Goal: Transaction & Acquisition: Purchase product/service

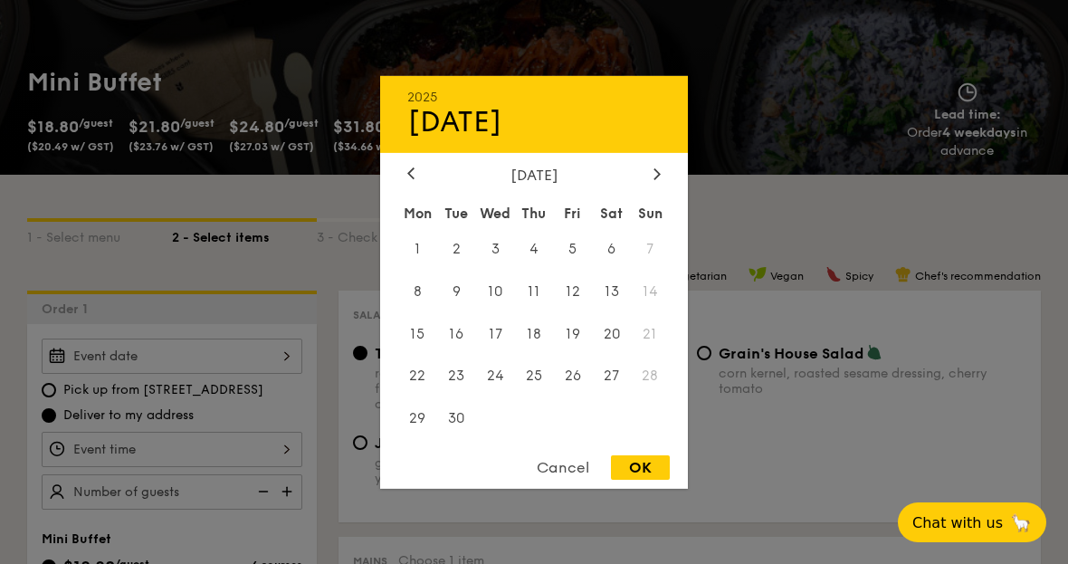
click at [656, 179] on icon at bounding box center [657, 173] width 5 height 11
click at [416, 183] on div at bounding box center [411, 174] width 16 height 17
click at [617, 311] on span "13" at bounding box center [611, 291] width 39 height 39
click at [638, 480] on div "OK" at bounding box center [640, 467] width 59 height 24
type input "[DATE]"
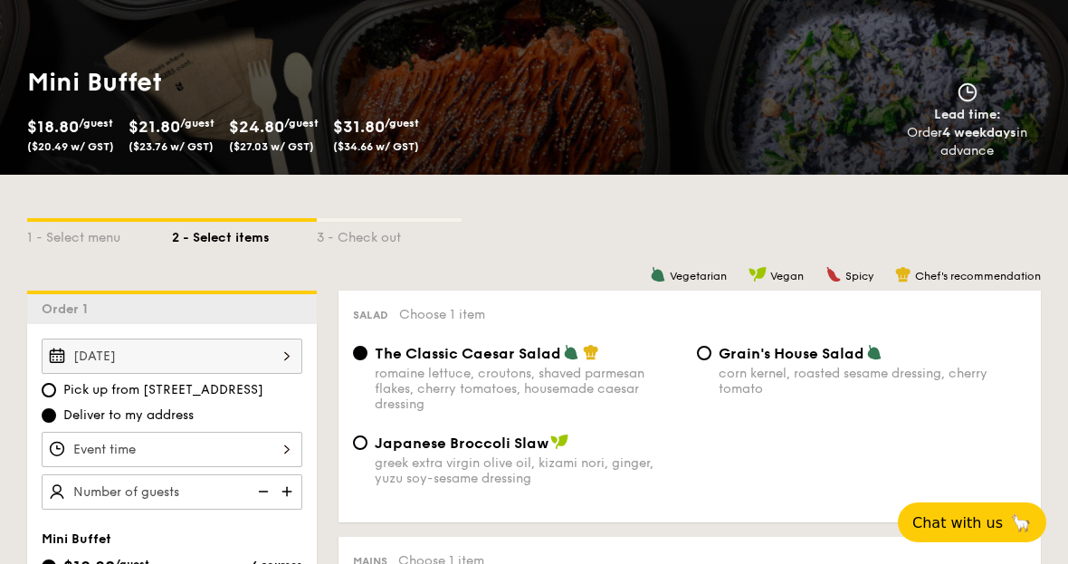
click at [245, 442] on div at bounding box center [172, 449] width 261 height 35
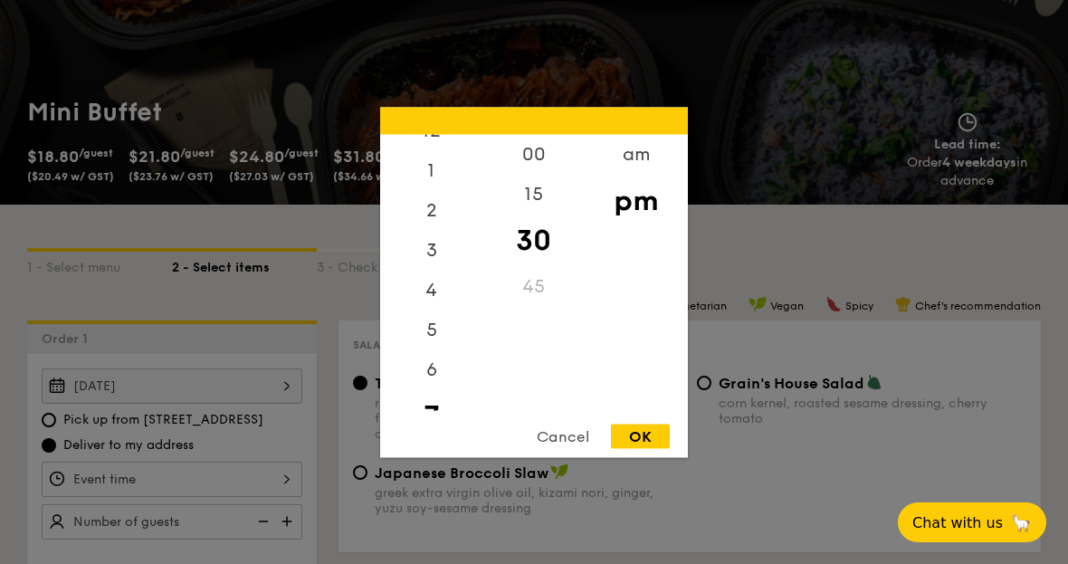
scroll to position [6, 0]
click at [429, 367] on div "5" at bounding box center [431, 347] width 102 height 40
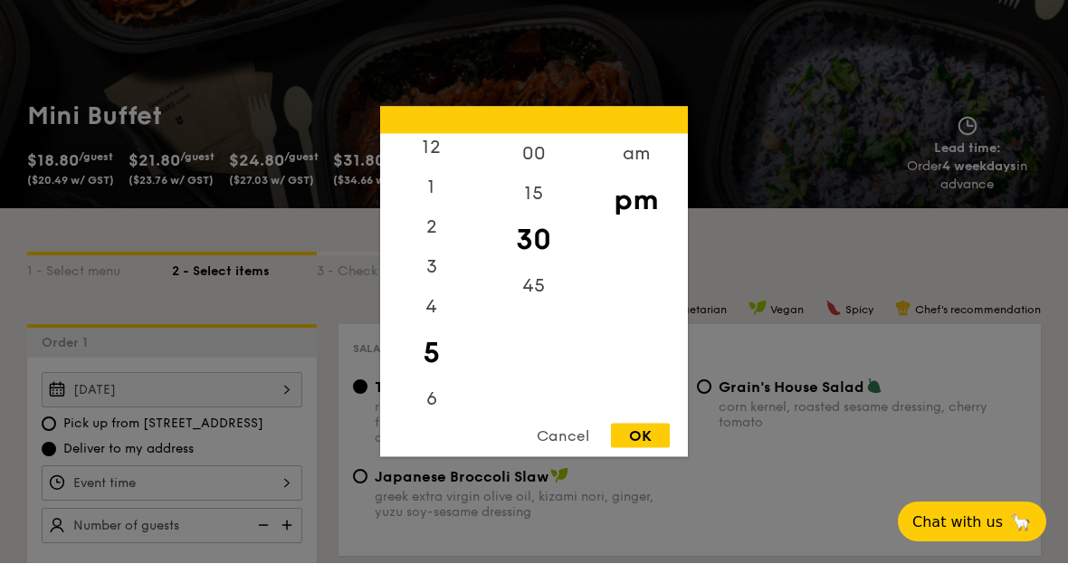
scroll to position [186, 0]
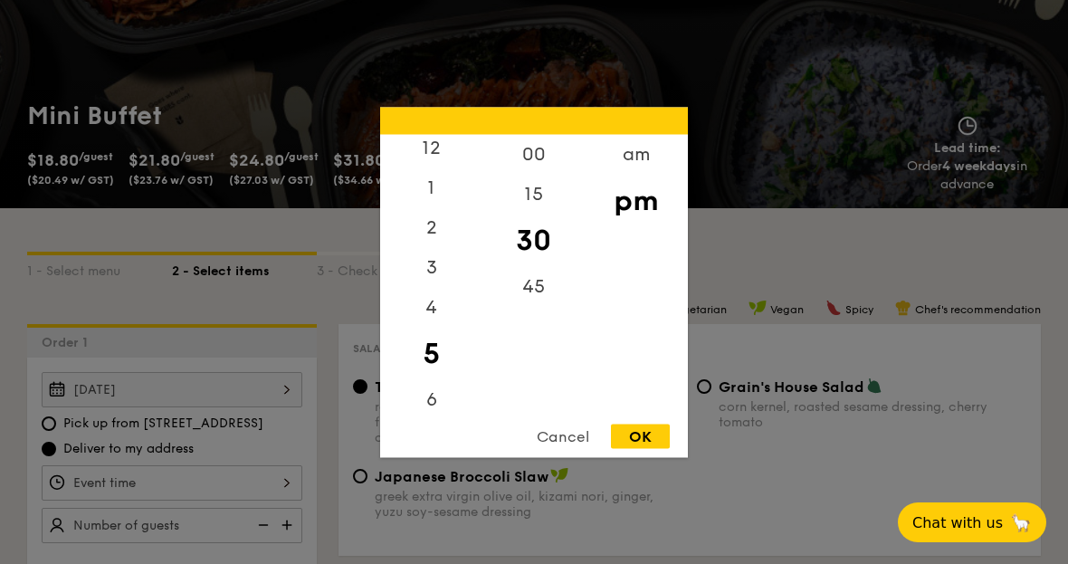
click at [536, 266] on div "30" at bounding box center [534, 240] width 102 height 53
click at [639, 448] on div "OK" at bounding box center [640, 436] width 59 height 24
type input "5:30PM"
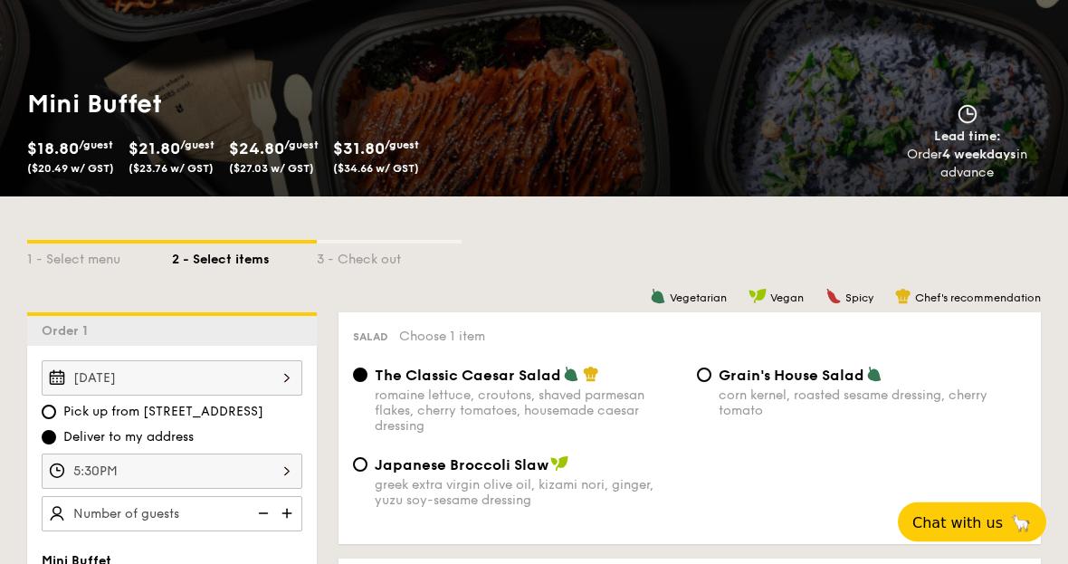
scroll to position [198, 0]
click at [213, 519] on input "number" at bounding box center [172, 513] width 261 height 35
click at [120, 517] on input "number" at bounding box center [172, 513] width 261 height 35
click at [287, 506] on img at bounding box center [288, 513] width 27 height 34
click at [286, 510] on img at bounding box center [288, 513] width 27 height 34
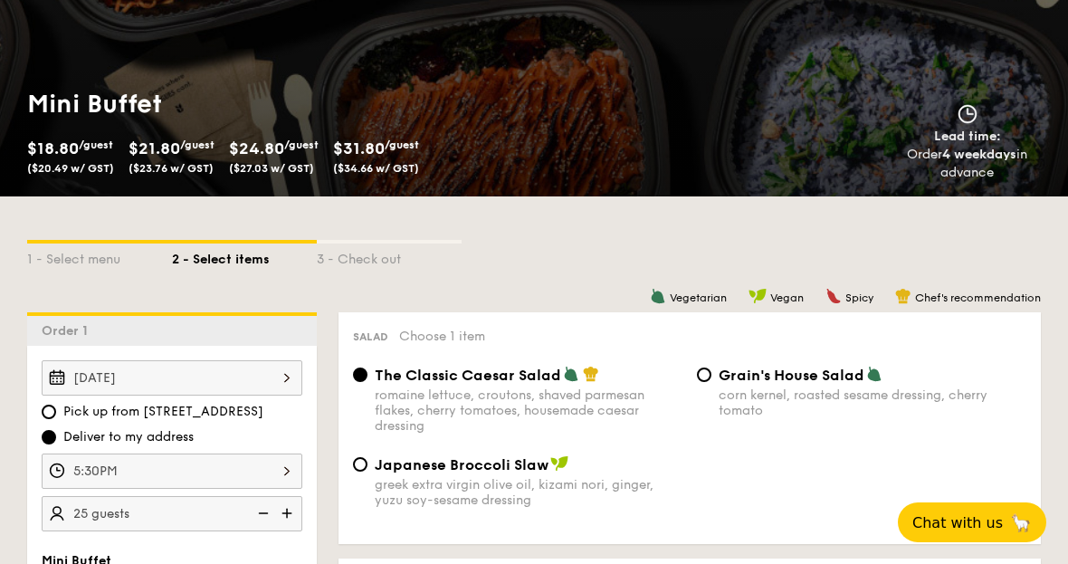
click at [256, 519] on img at bounding box center [261, 513] width 27 height 34
type input "20 guests"
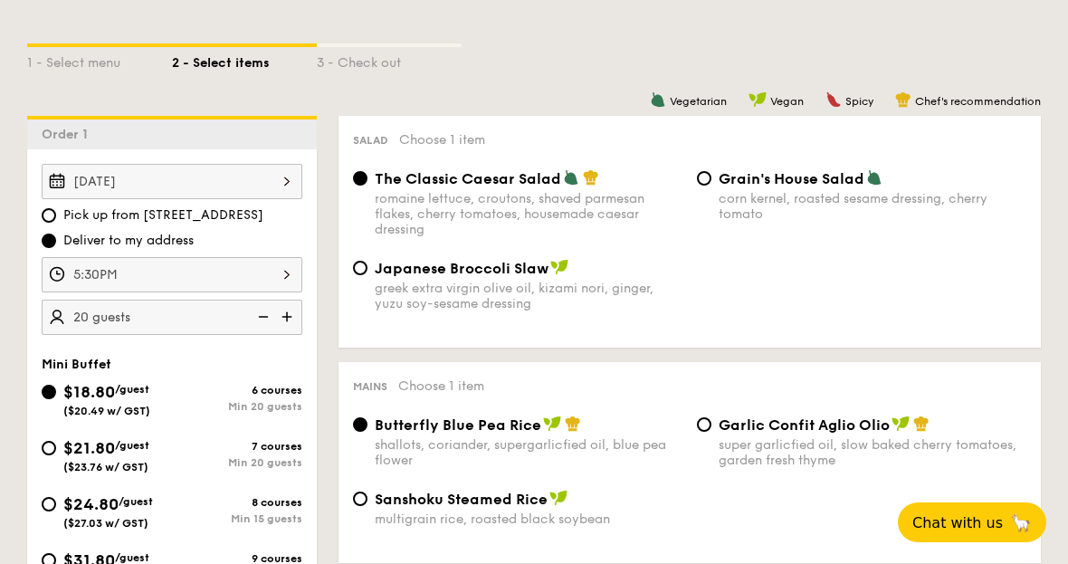
scroll to position [380, 0]
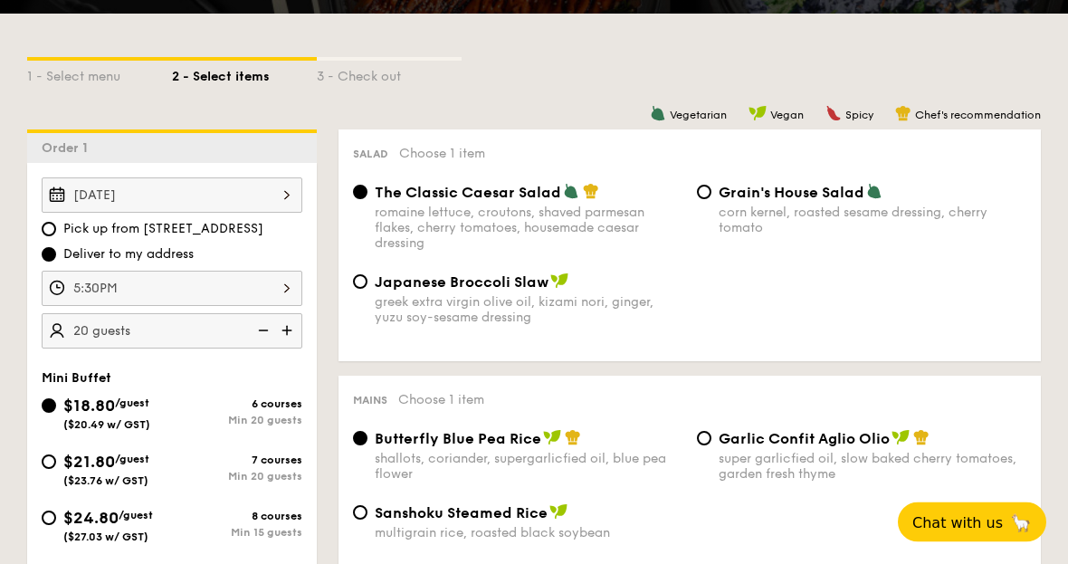
click at [365, 290] on input "Japanese Broccoli Slaw greek extra virgin olive oil, kizami [PERSON_NAME], yuzu…" at bounding box center [360, 282] width 14 height 14
radio input "true"
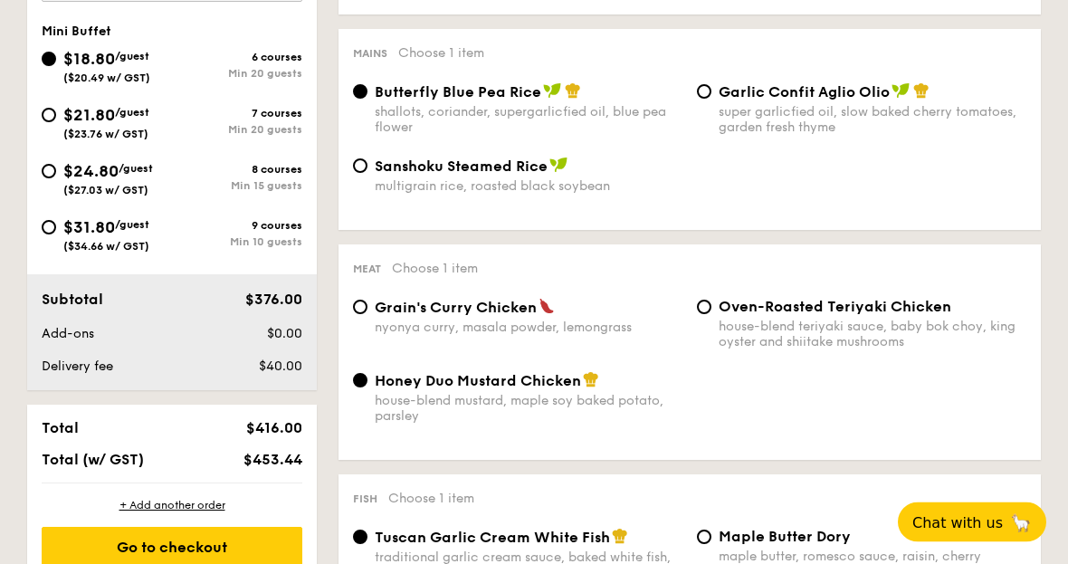
scroll to position [726, 0]
click at [369, 312] on div "Grain's Curry Chicken nyonya curry, masala powder, lemongrass" at bounding box center [518, 318] width 344 height 37
click at [361, 316] on input "Grain's Curry Chicken nyonya curry, masala powder, lemongrass" at bounding box center [360, 308] width 14 height 14
radio input "true"
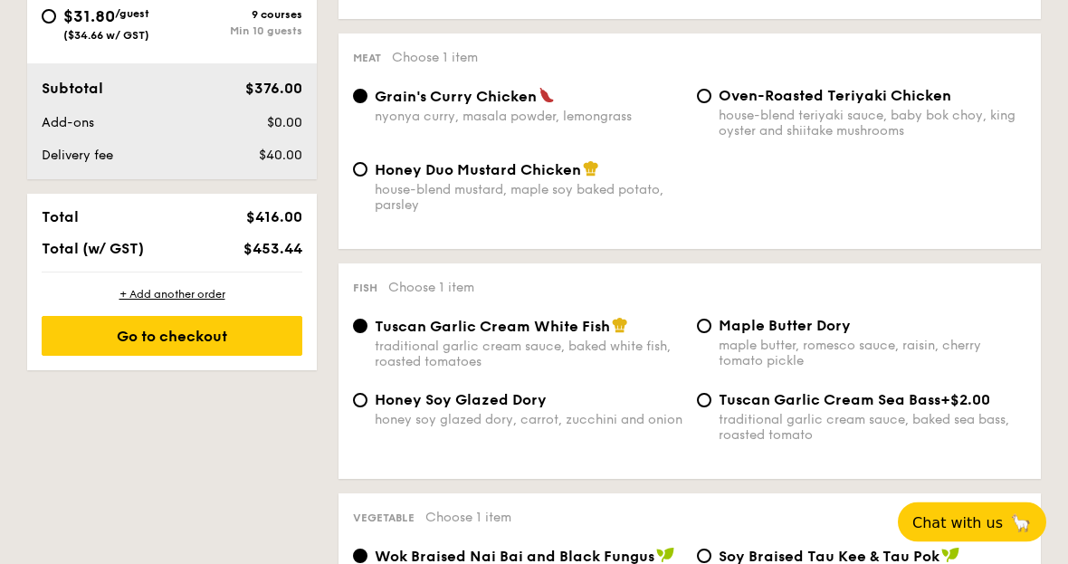
scroll to position [941, 0]
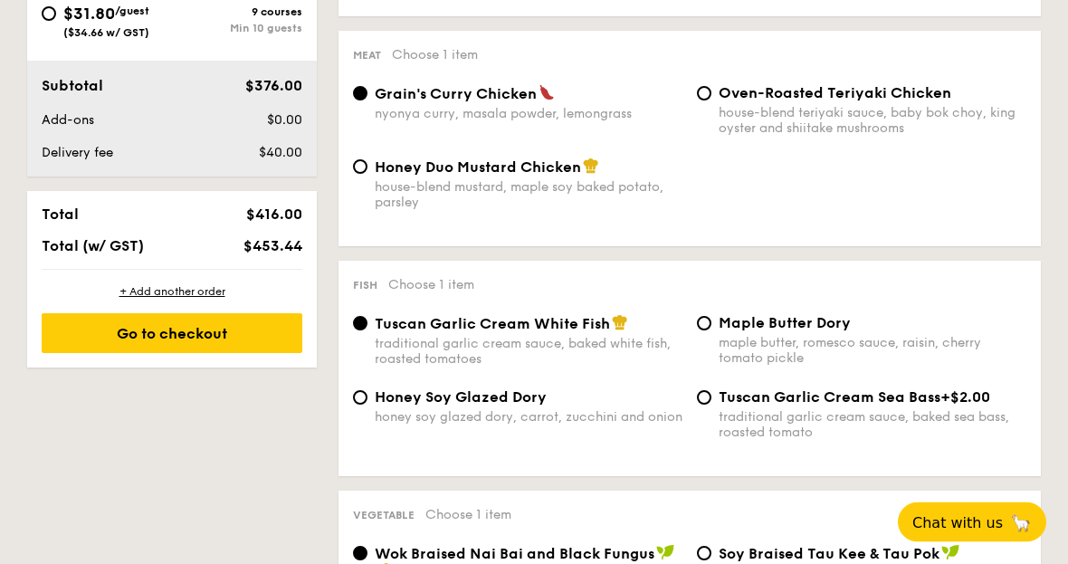
click at [361, 406] on input "Honey Soy Glazed Dory honey soy glazed dory, carrot, zucchini and onion" at bounding box center [360, 398] width 14 height 14
radio input "true"
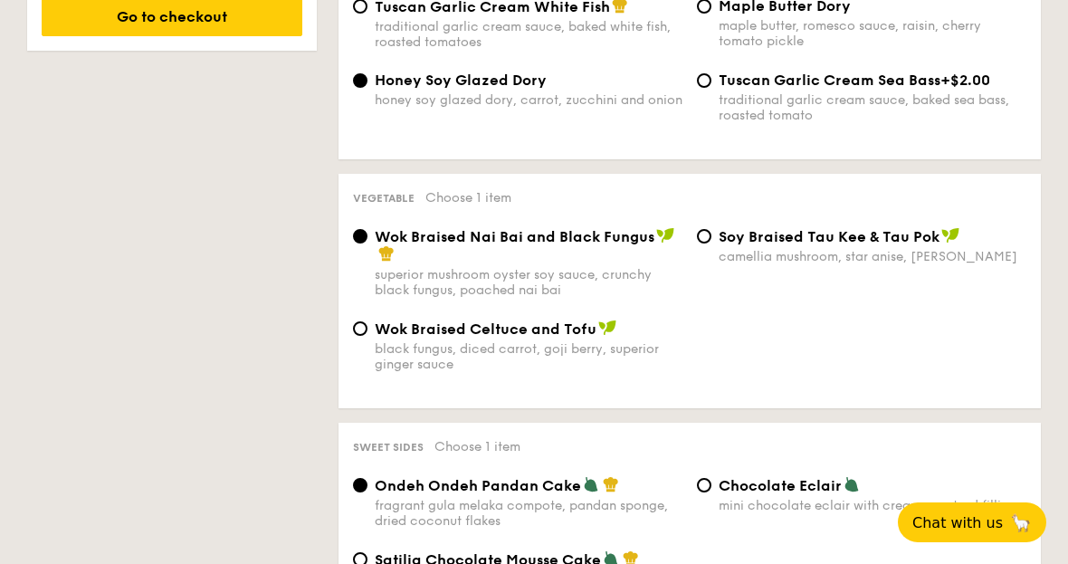
scroll to position [1253, 0]
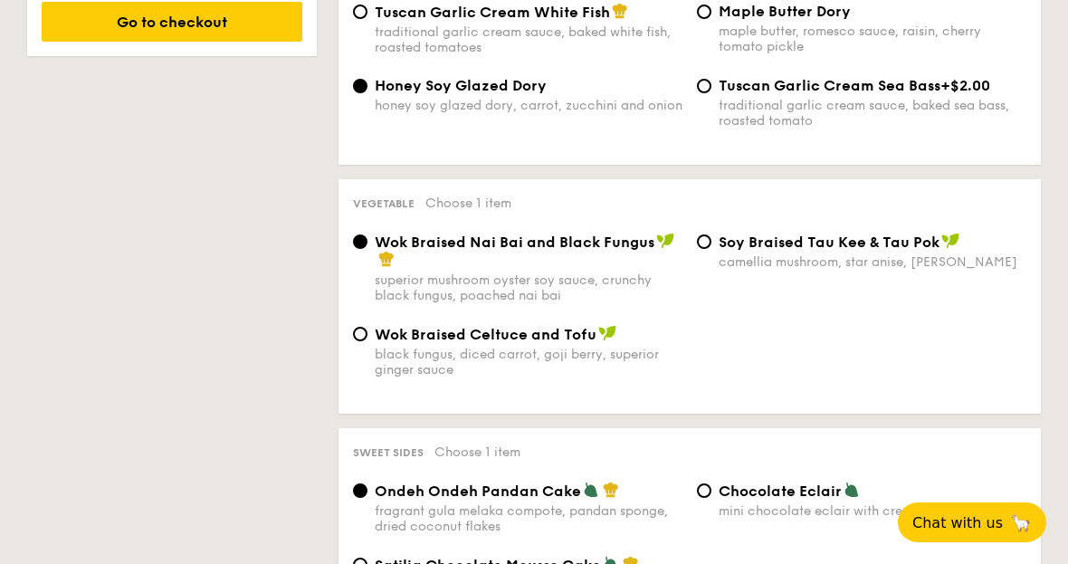
click at [700, 498] on input "Chocolate Eclair mini chocolate eclair with creamy custard filling" at bounding box center [704, 490] width 14 height 14
radio input "true"
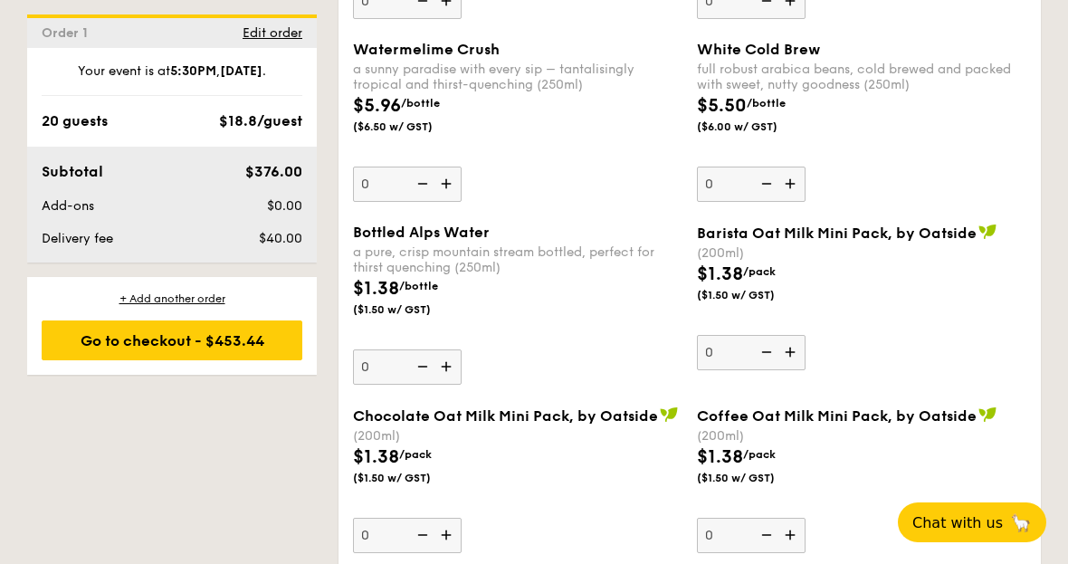
scroll to position [3053, 0]
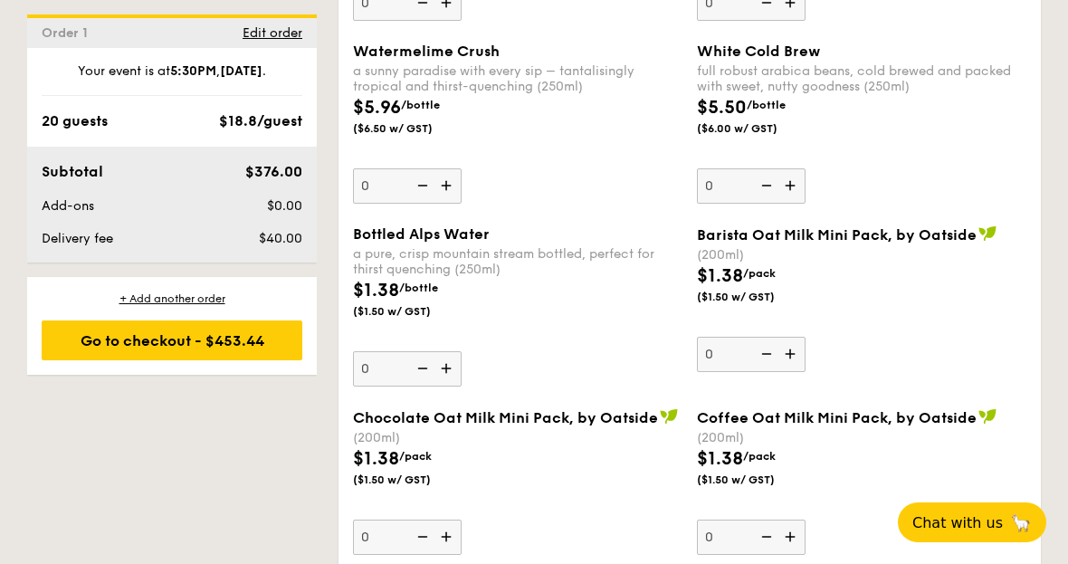
click at [450, 203] on img at bounding box center [448, 185] width 27 height 34
click at [450, 204] on input "0" at bounding box center [407, 185] width 109 height 35
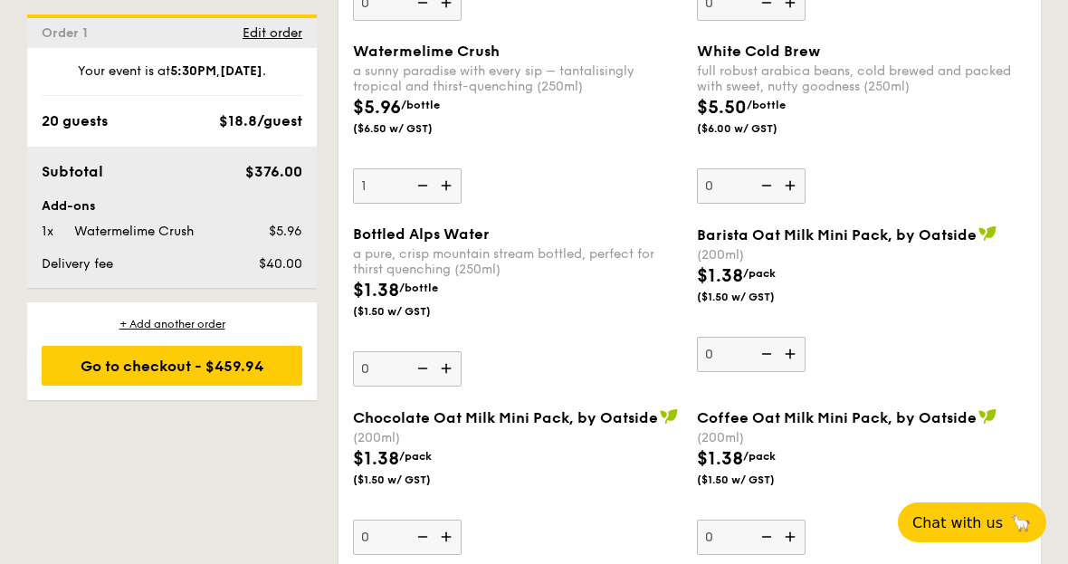
click at [444, 203] on img at bounding box center [448, 185] width 27 height 34
click at [444, 204] on input "1" at bounding box center [407, 185] width 109 height 35
type input "2"
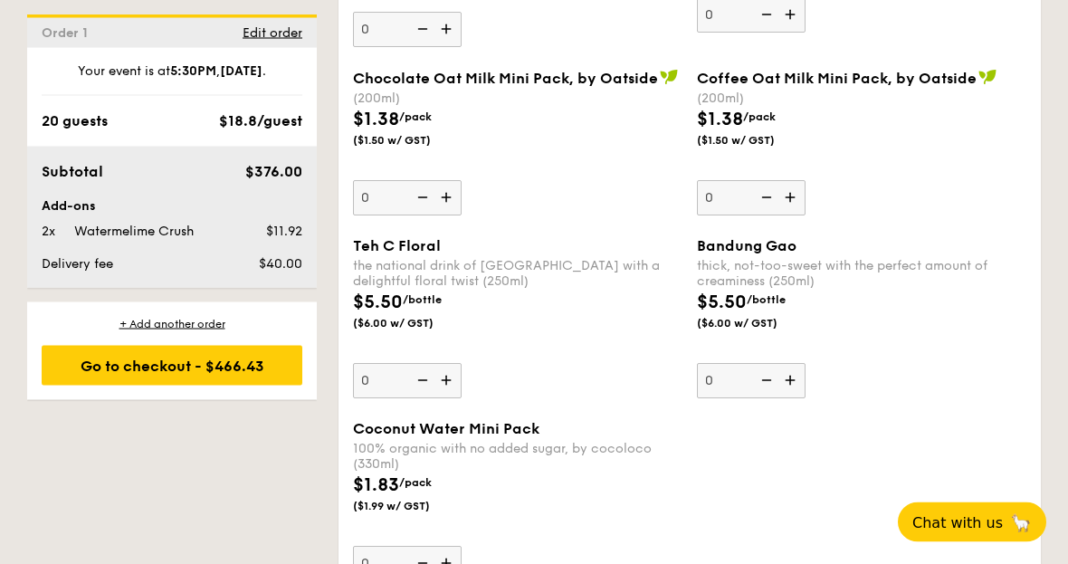
scroll to position [3412, 0]
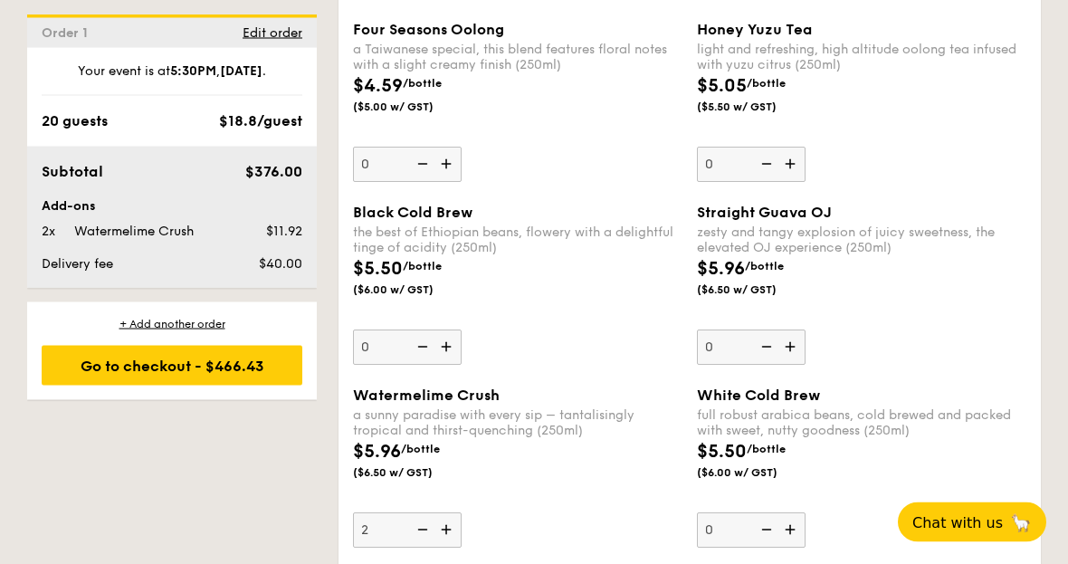
click at [801, 182] on img at bounding box center [792, 165] width 27 height 34
click at [801, 183] on input "0" at bounding box center [751, 165] width 109 height 35
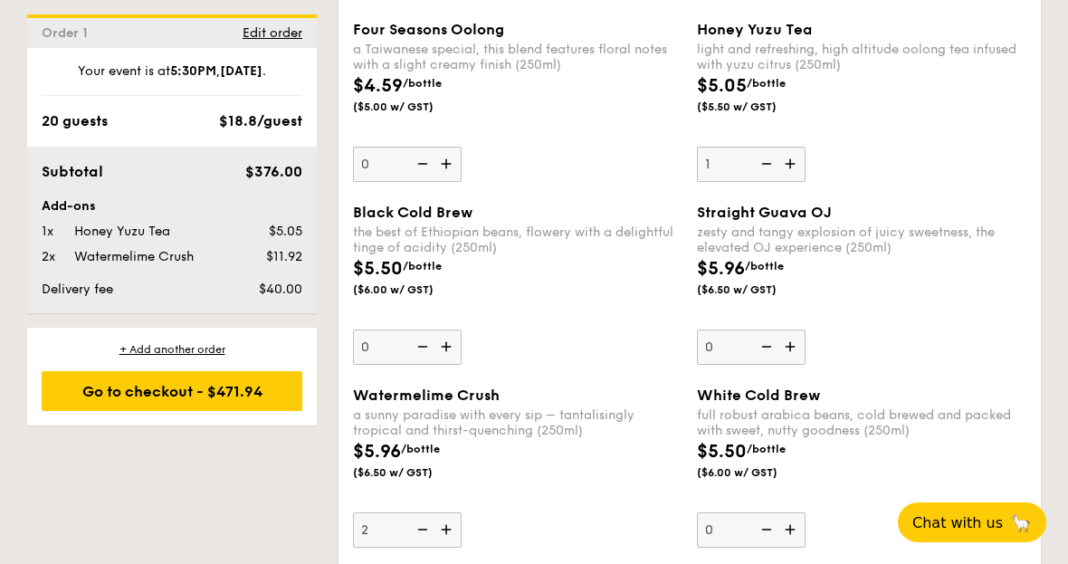
click at [797, 181] on img at bounding box center [792, 164] width 27 height 34
click at [797, 182] on input "1" at bounding box center [751, 164] width 109 height 35
type input "2"
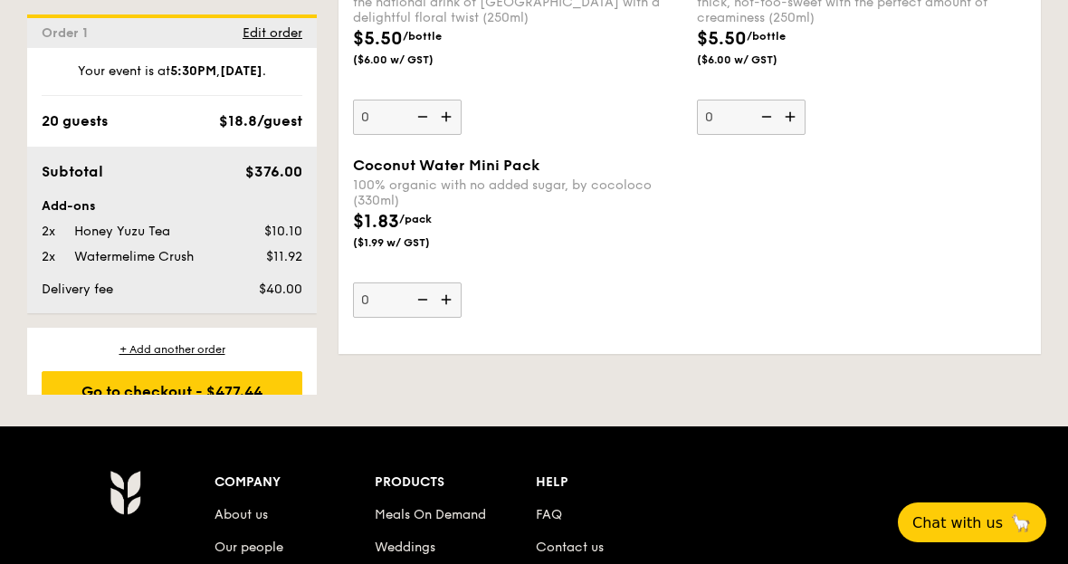
scroll to position [3353, 0]
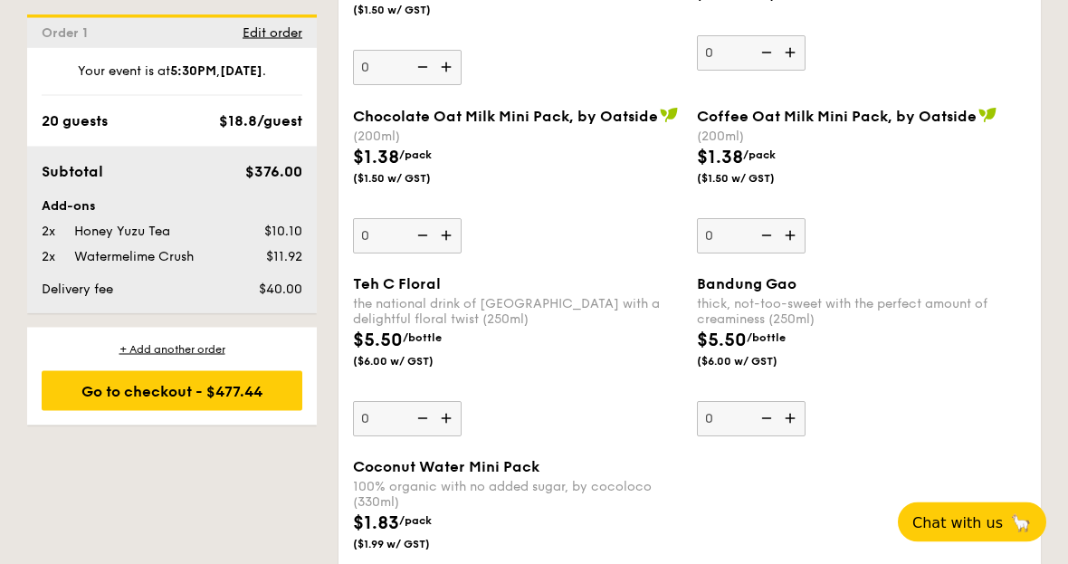
click at [249, 410] on div "Go to checkout - $477.44" at bounding box center [172, 391] width 261 height 40
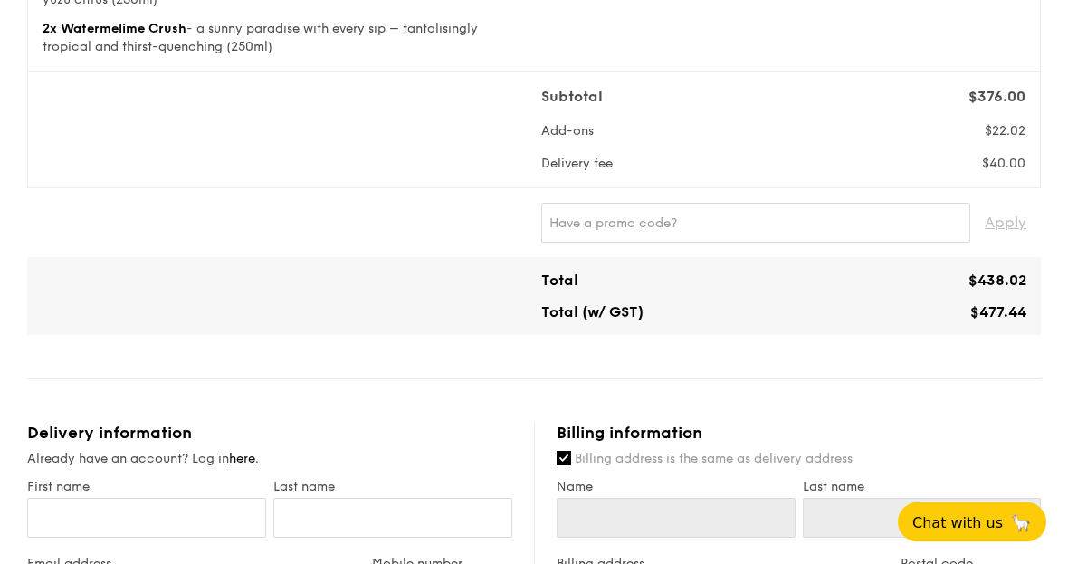
scroll to position [573, 0]
click at [170, 515] on input "First name" at bounding box center [146, 518] width 239 height 40
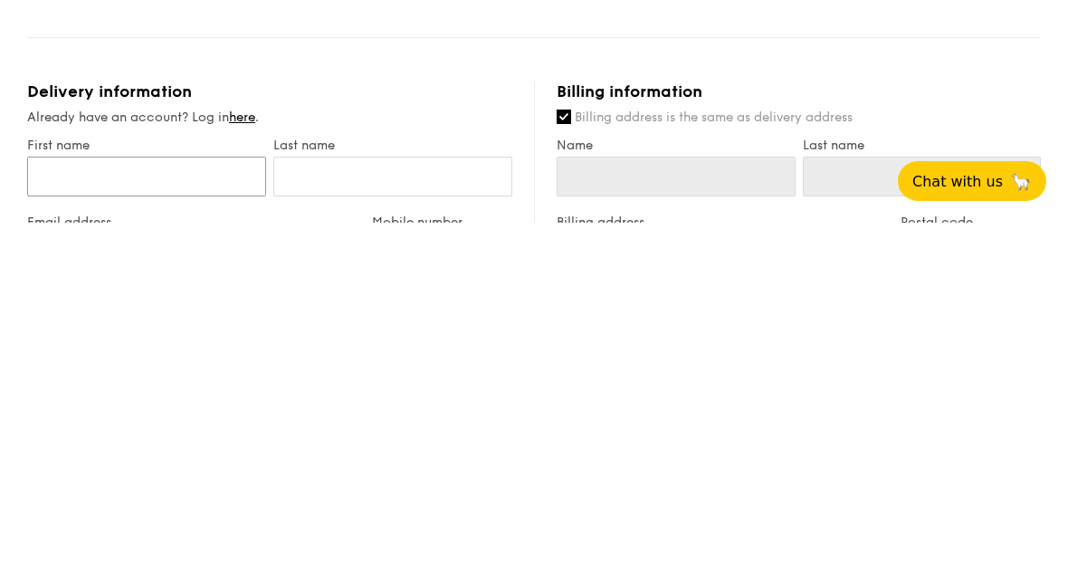
type input "N"
type input "[PERSON_NAME]"
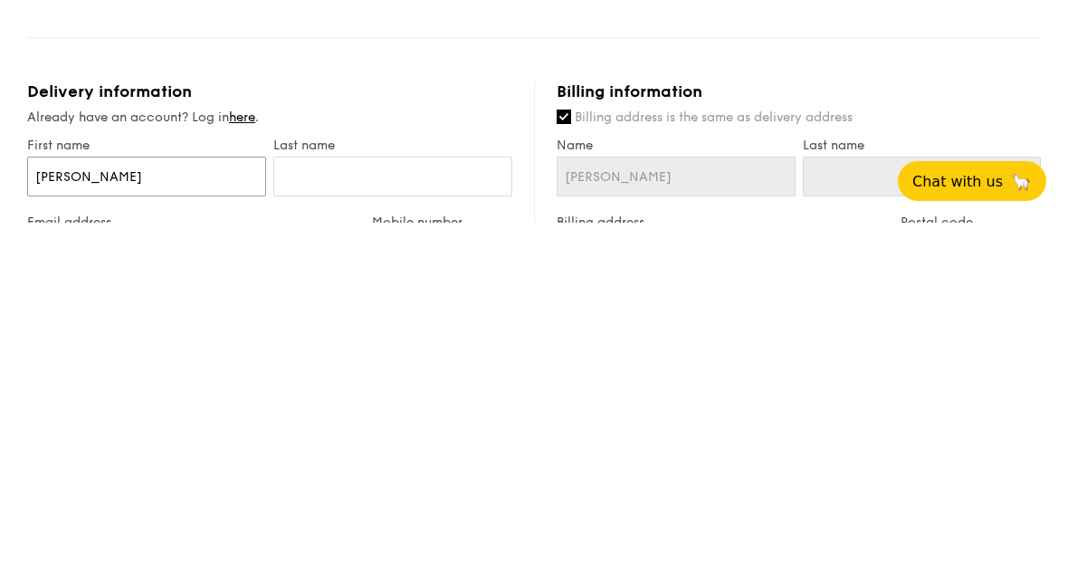
type input "[PERSON_NAME]"
click at [445, 498] on input "text" at bounding box center [392, 518] width 239 height 40
type input "X"
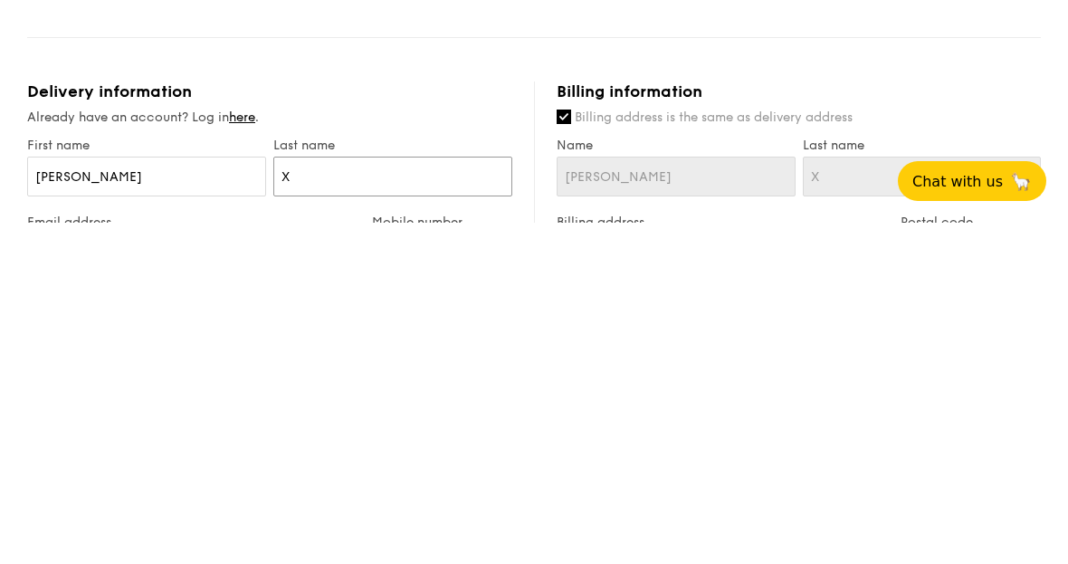
type input "[PERSON_NAME]"
type input "Xia"
type input "Xian"
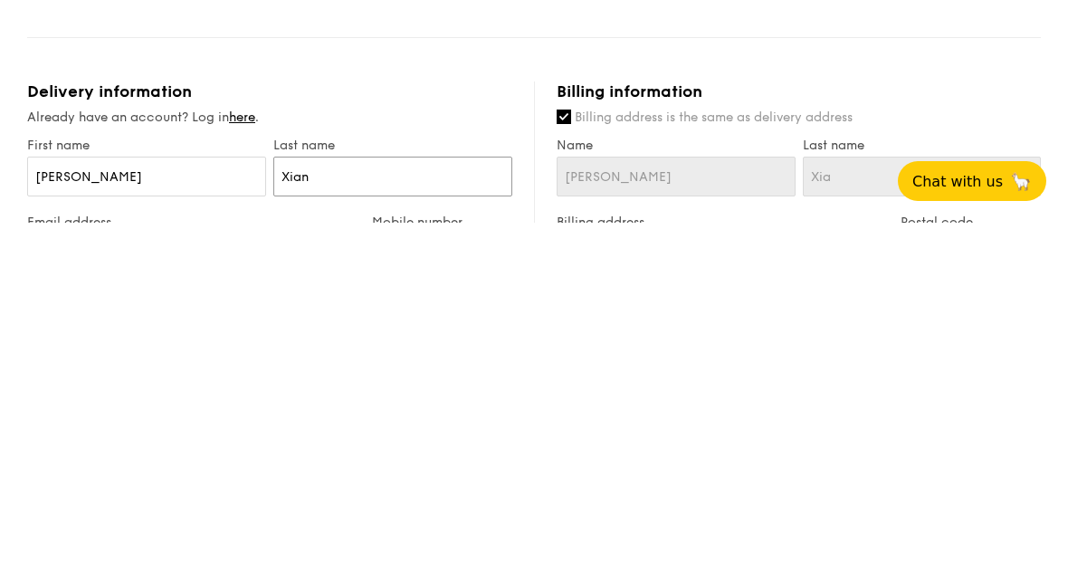
type input "Xian"
type input "Xiang"
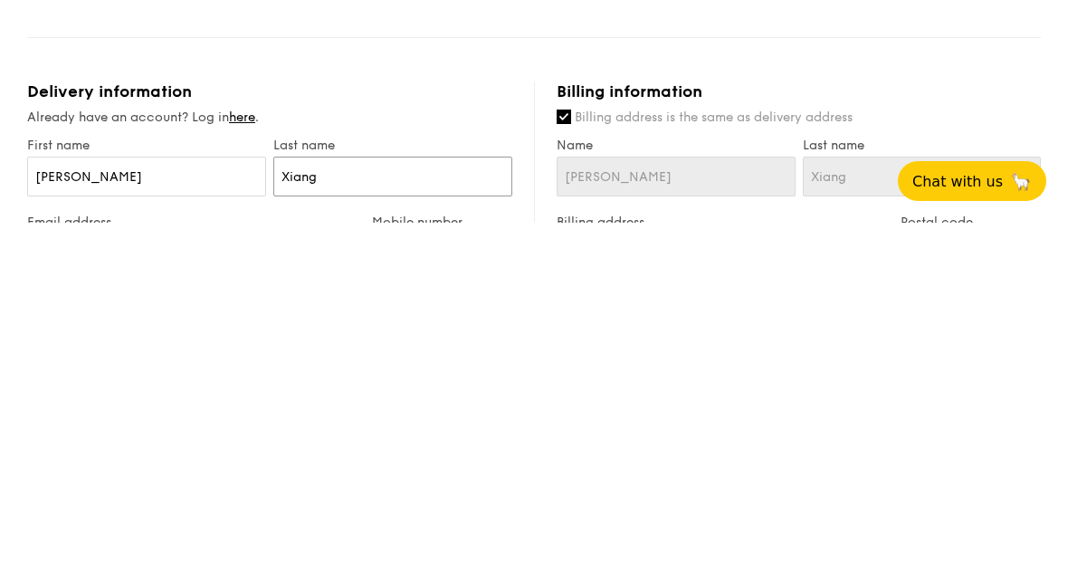
type input "Xiang L"
type input "[PERSON_NAME]"
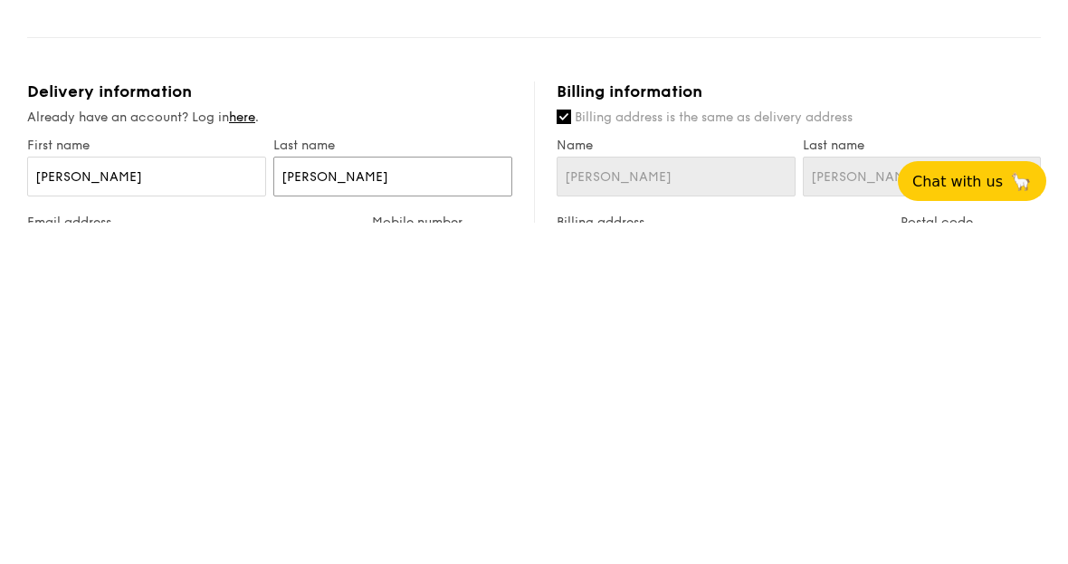
type input "[PERSON_NAME]"
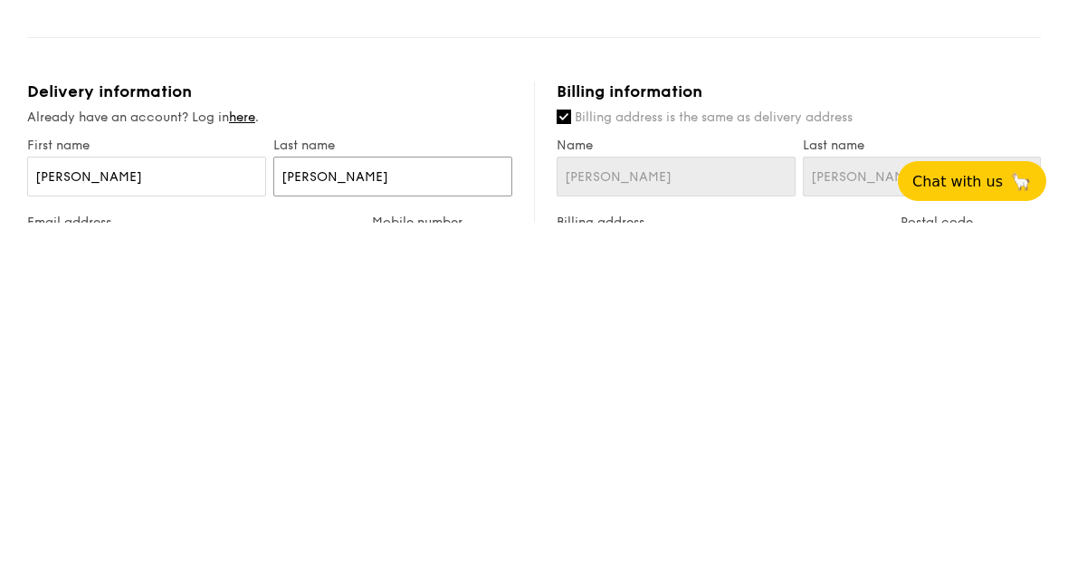
type input "[PERSON_NAME]"
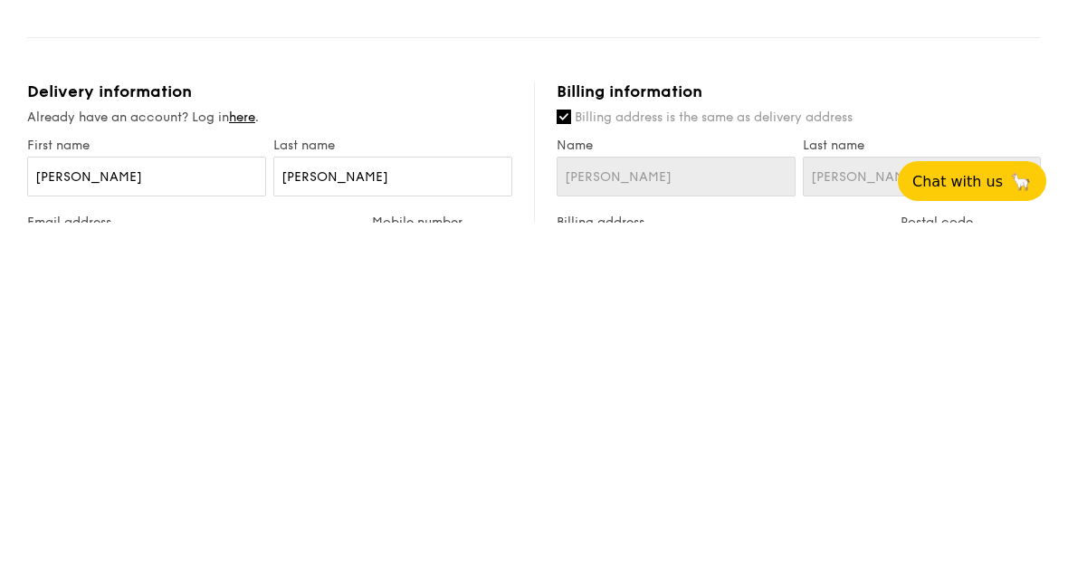
type input "[EMAIL_ADDRESS][DOMAIN_NAME]"
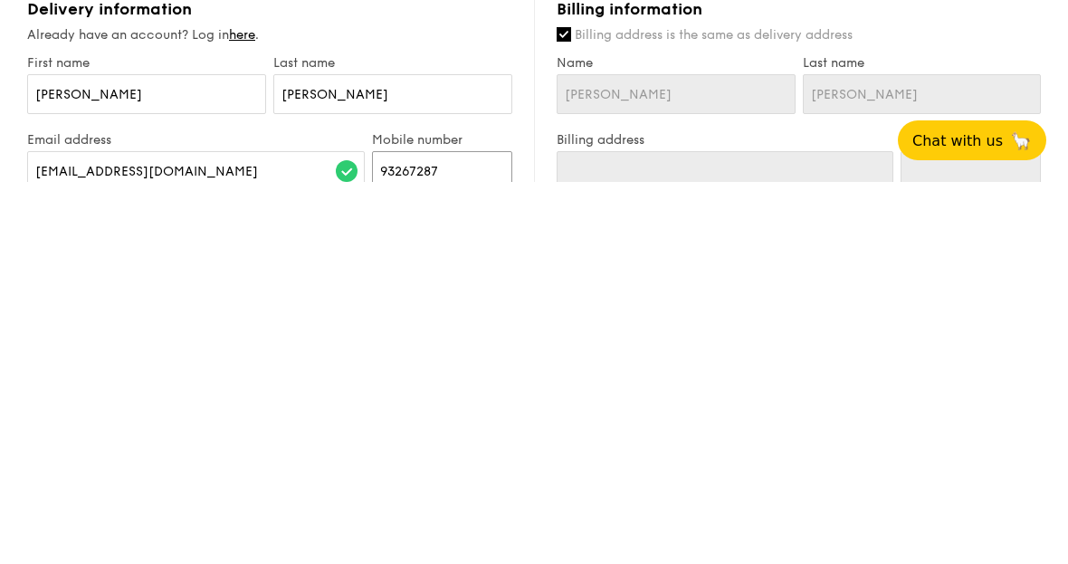
scroll to position [616, 0]
type input "93267287"
type input "689580"
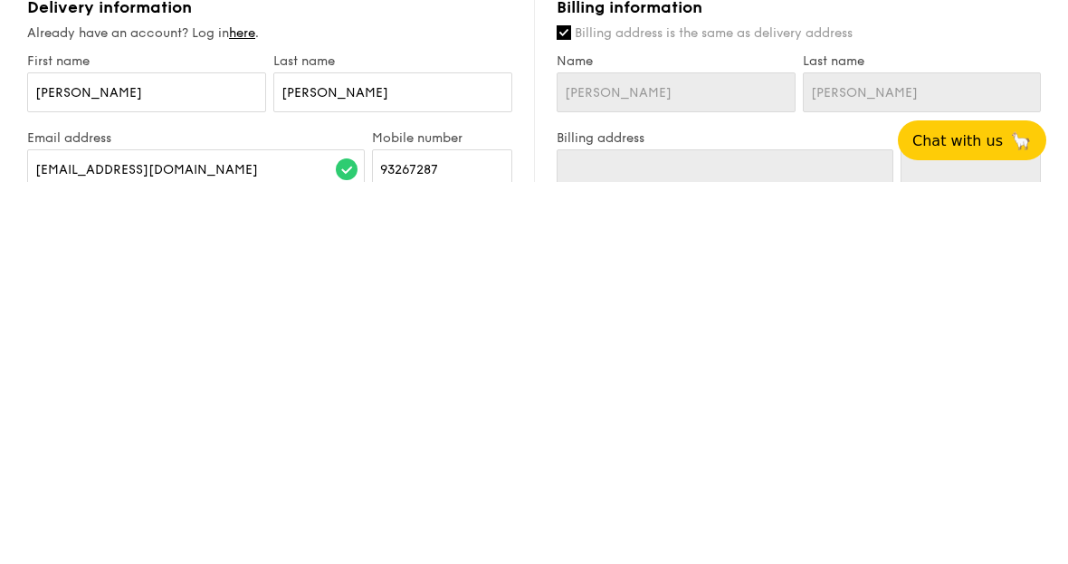
type input "[STREET_ADDRESS][PERSON_NAME]"
type input "689580"
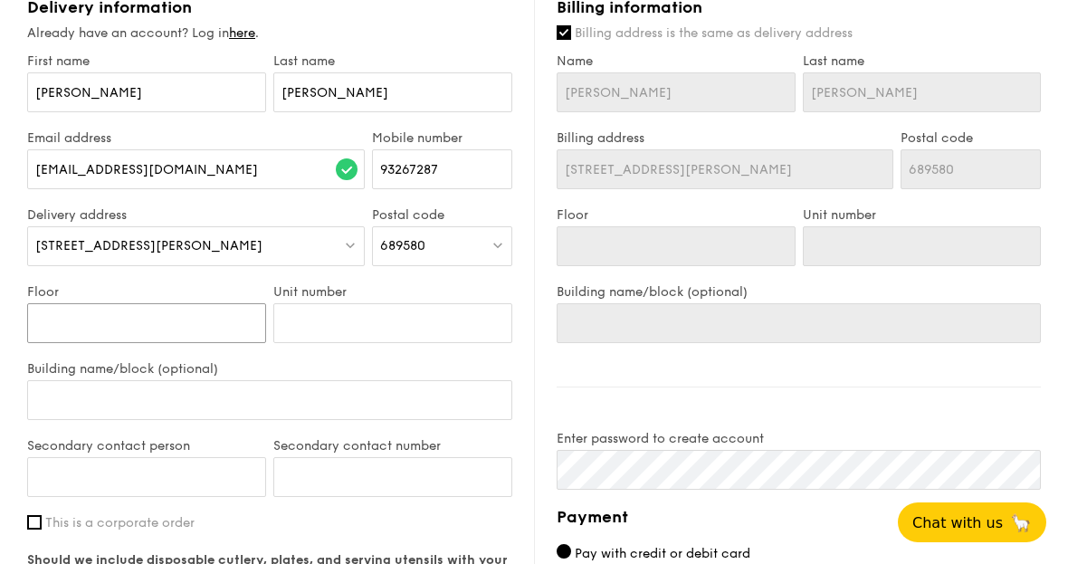
click at [179, 319] on input "Floor" at bounding box center [146, 323] width 239 height 40
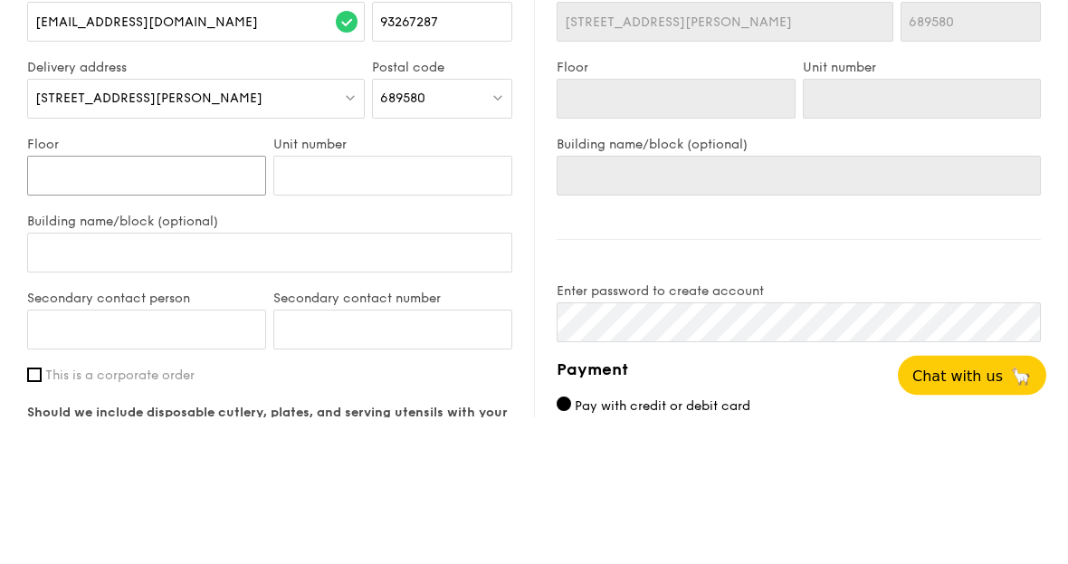
type input "0"
type input "07"
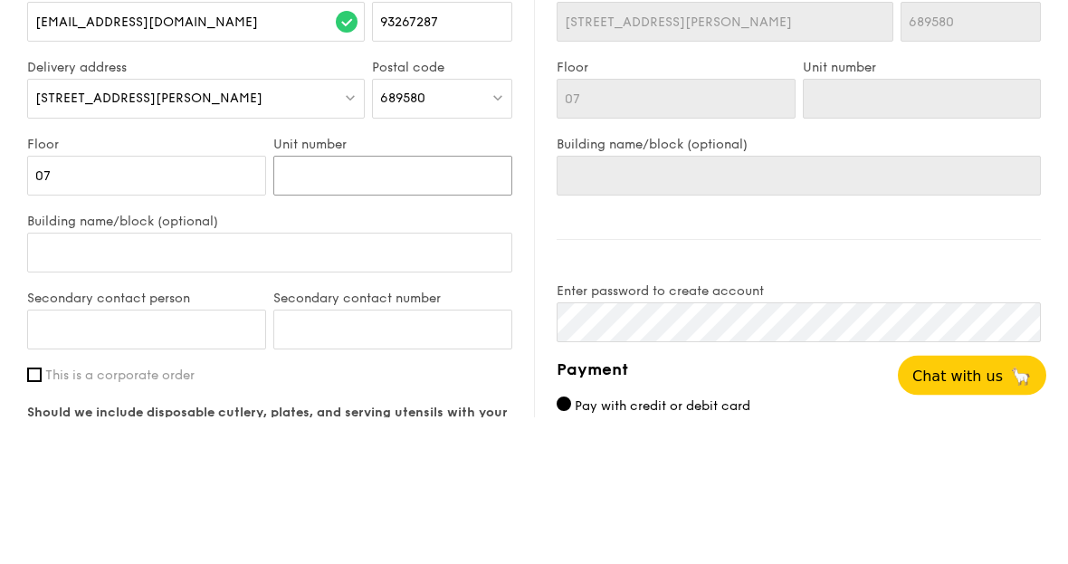
click at [403, 303] on input "Unit number" at bounding box center [392, 323] width 239 height 40
type input "1"
type input "14"
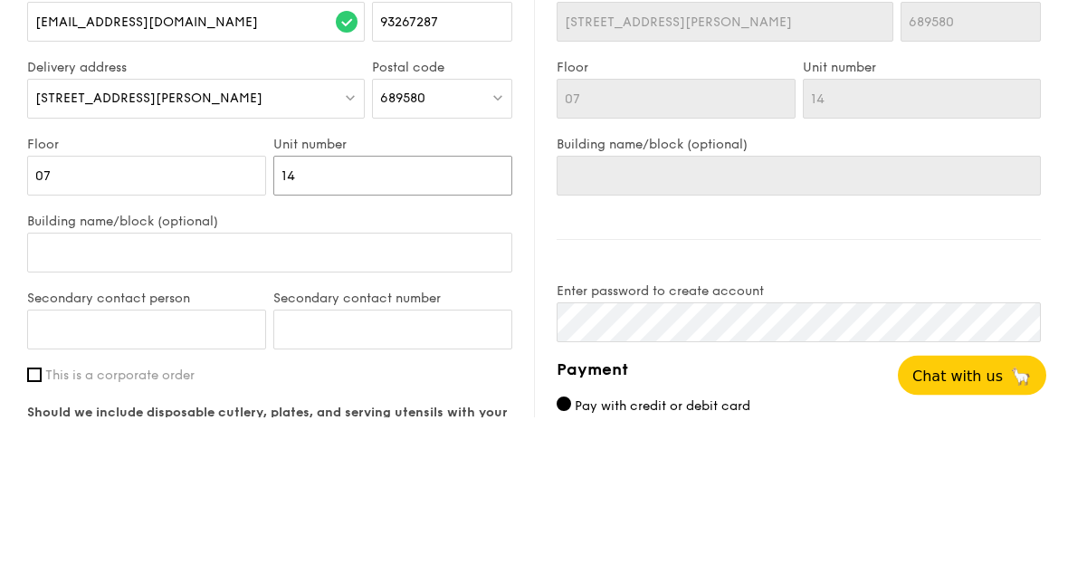
type input "14"
click at [267, 380] on input "Building name/block (optional)" at bounding box center [269, 400] width 485 height 40
type input "Y"
type input "Ye"
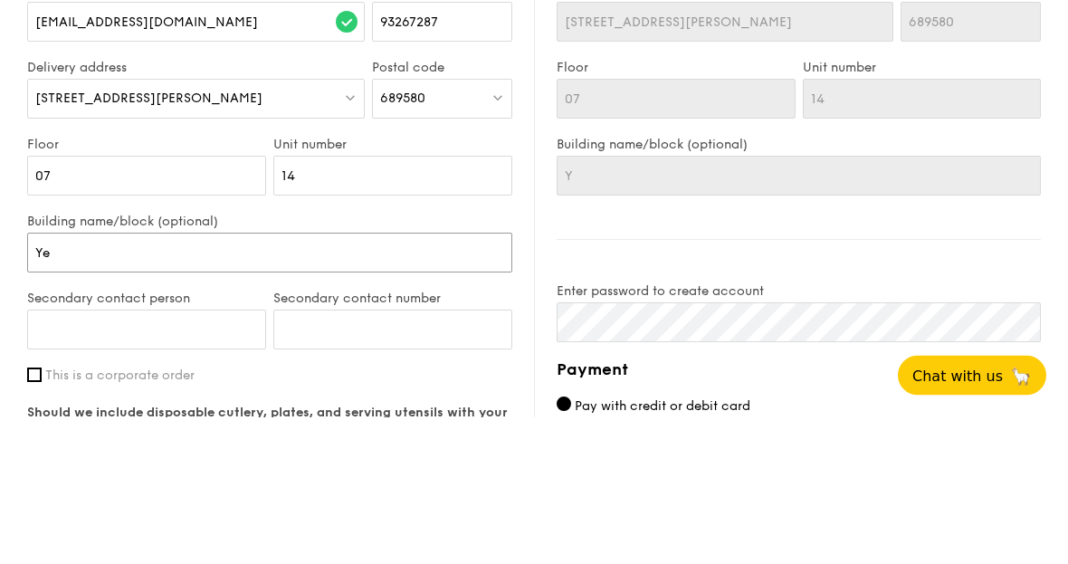
type input "Ye"
type input "Yew"
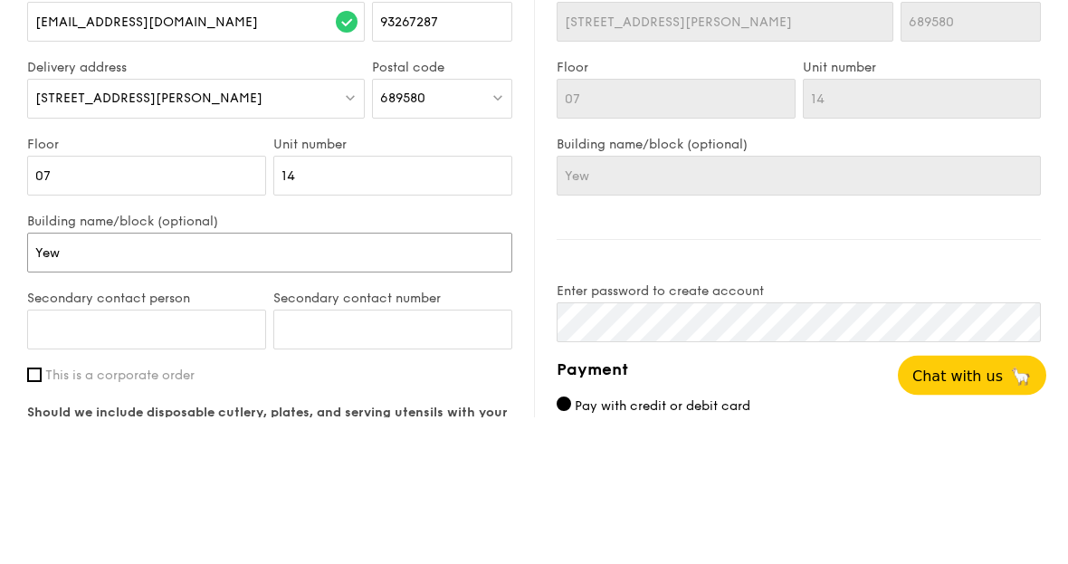
type input "Yew T"
type input "Yew Te"
type input "Yew Tee"
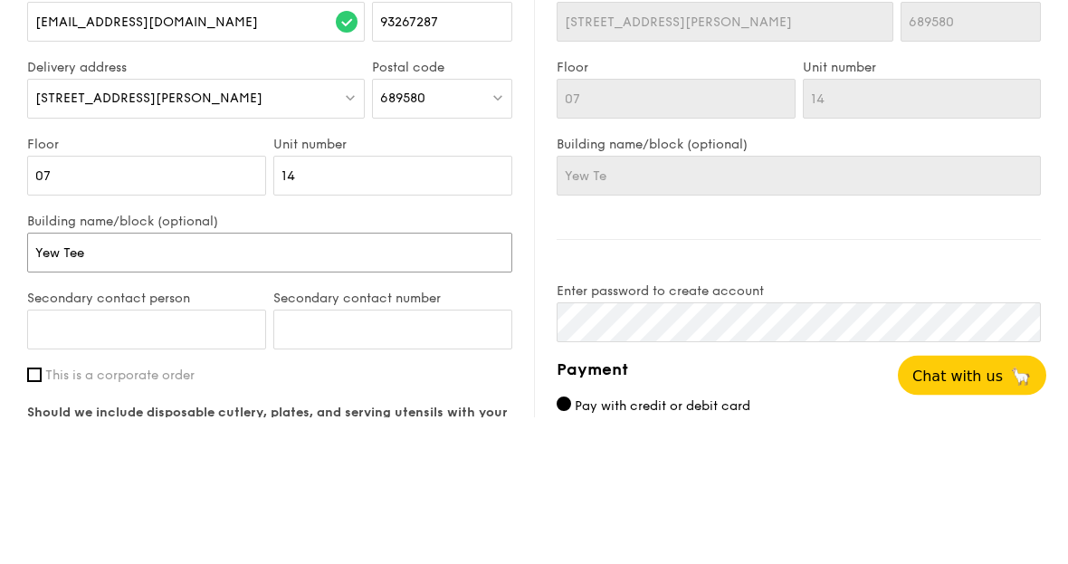
type input "Yew Tee"
type input "Yew Tee R"
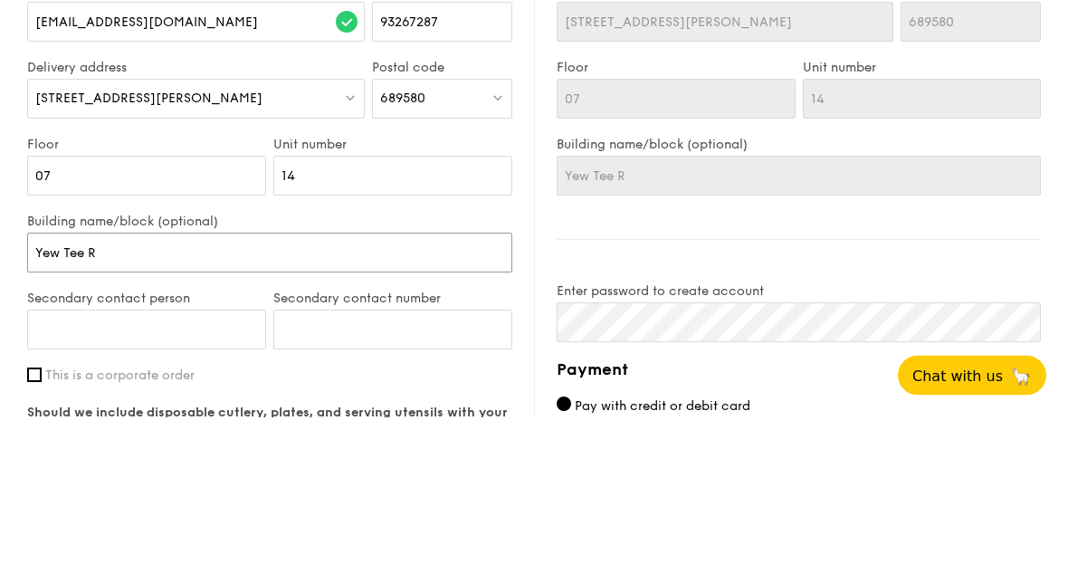
type input "Yew Tee Re"
type input "Yew Tee Res"
type input "Yew Tee Resi"
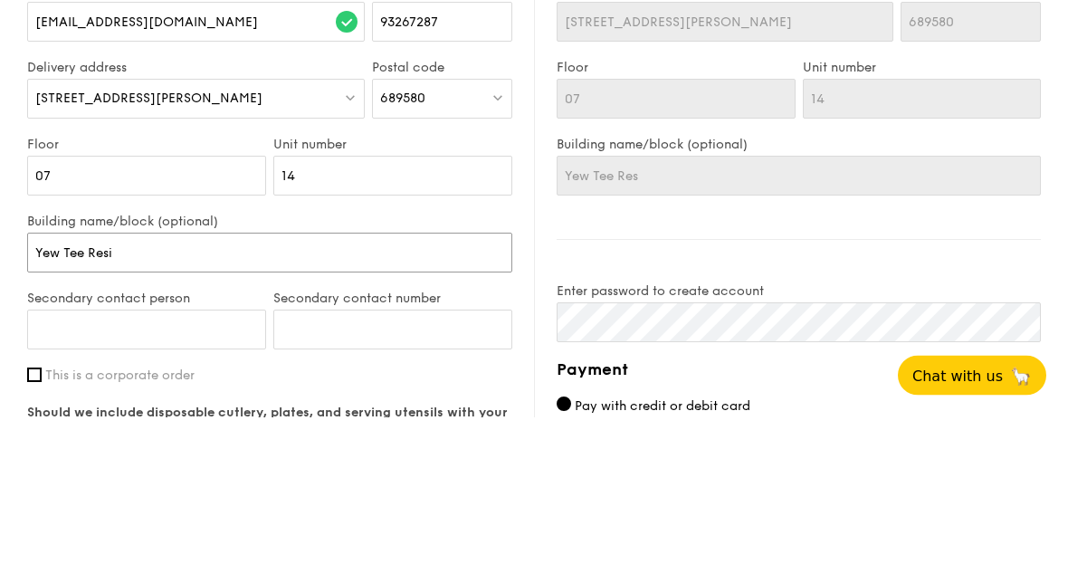
type input "Yew Tee Resi"
type input "Yew Tee Resid"
type input "Yew Tee Reside"
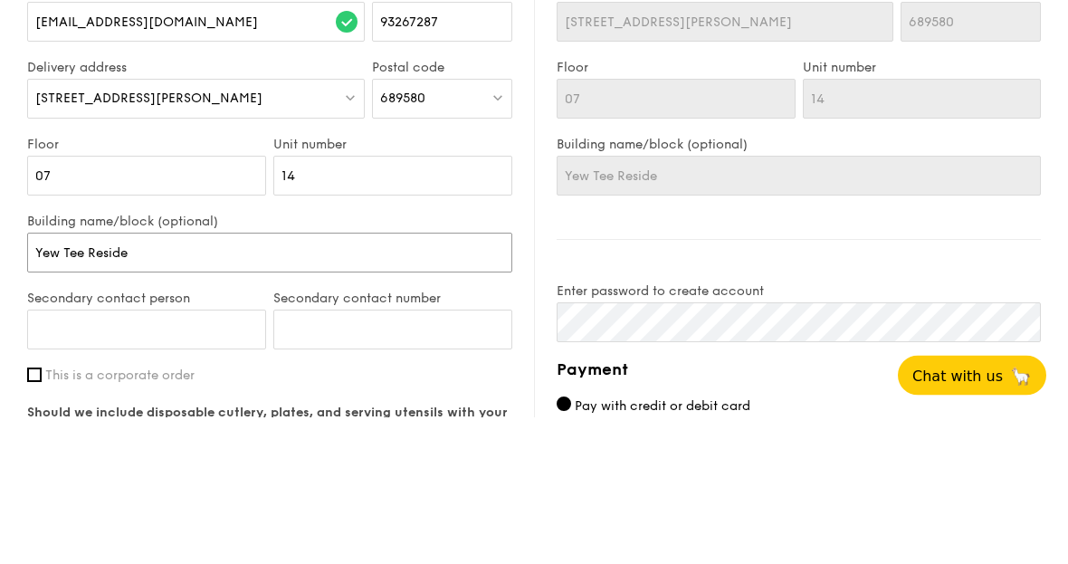
type input "Yew Tee Residen"
type input "Yew Tee Residenc"
type input "Yew Tee Residence"
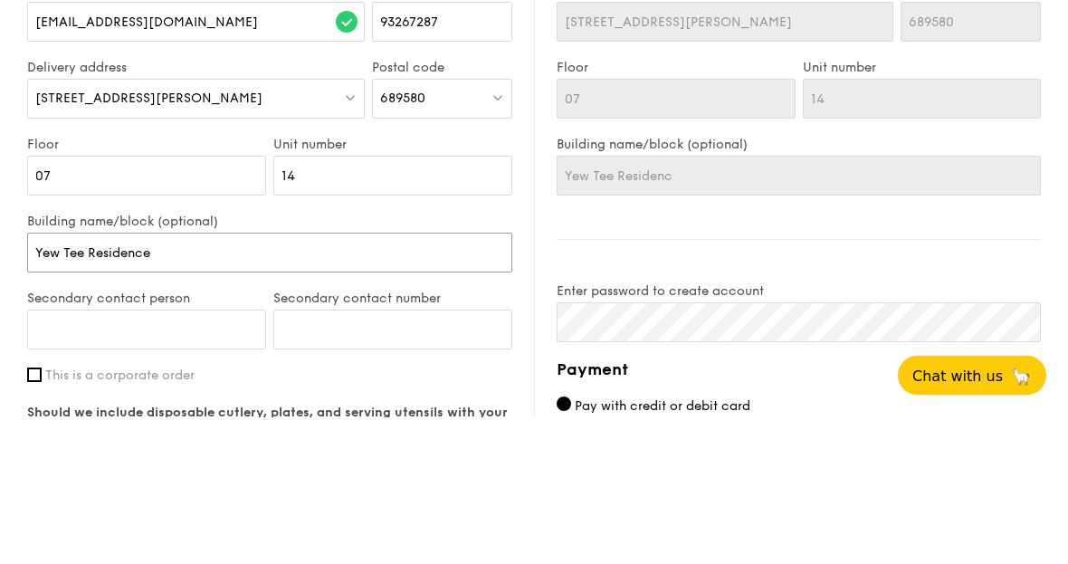
type input "Yew Tee Residence"
type input "Yew Tee Residences"
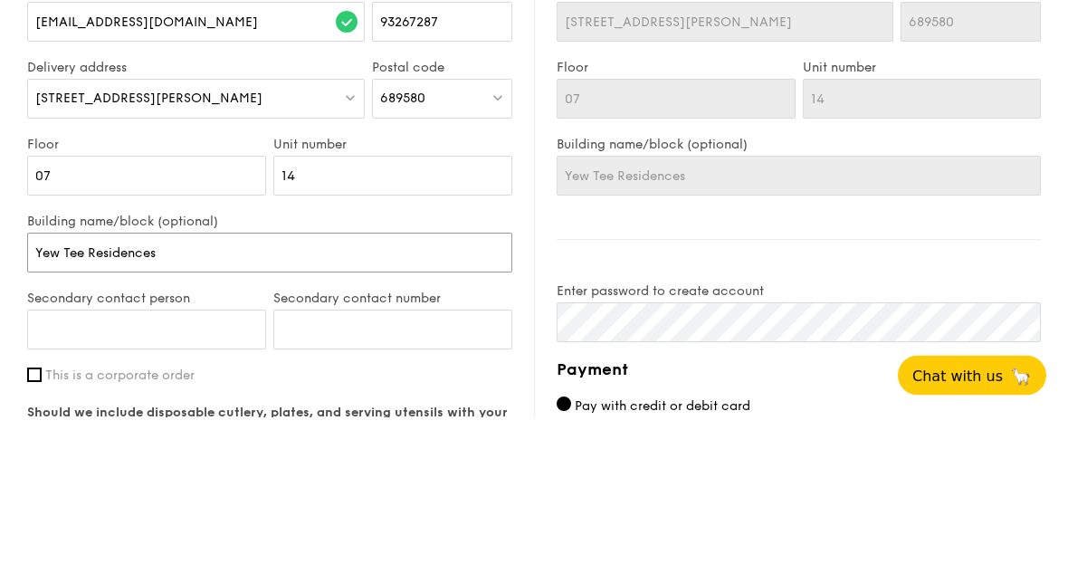
type input "Yew Tee Residences"
click at [72, 457] on input "Secondary contact person" at bounding box center [146, 477] width 239 height 40
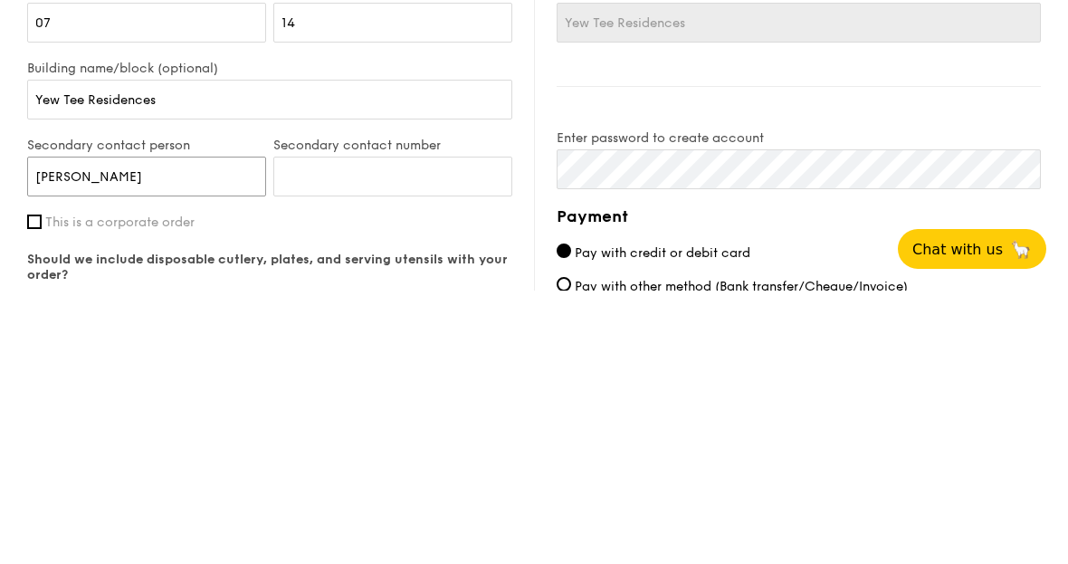
type input "[PERSON_NAME]"
click at [417, 430] on input "Secondary contact number" at bounding box center [392, 450] width 239 height 40
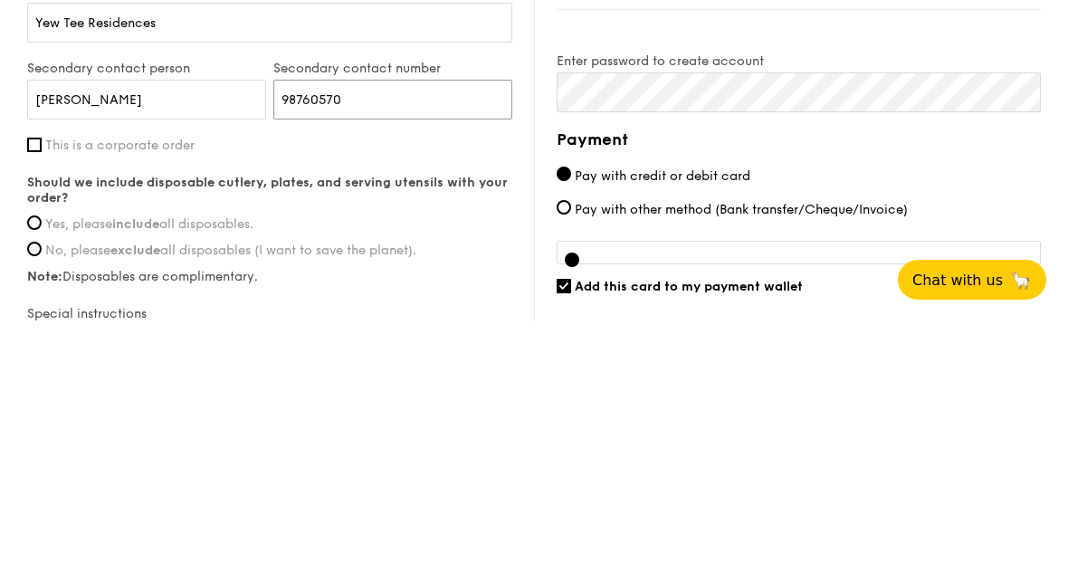
scroll to position [1135, 0]
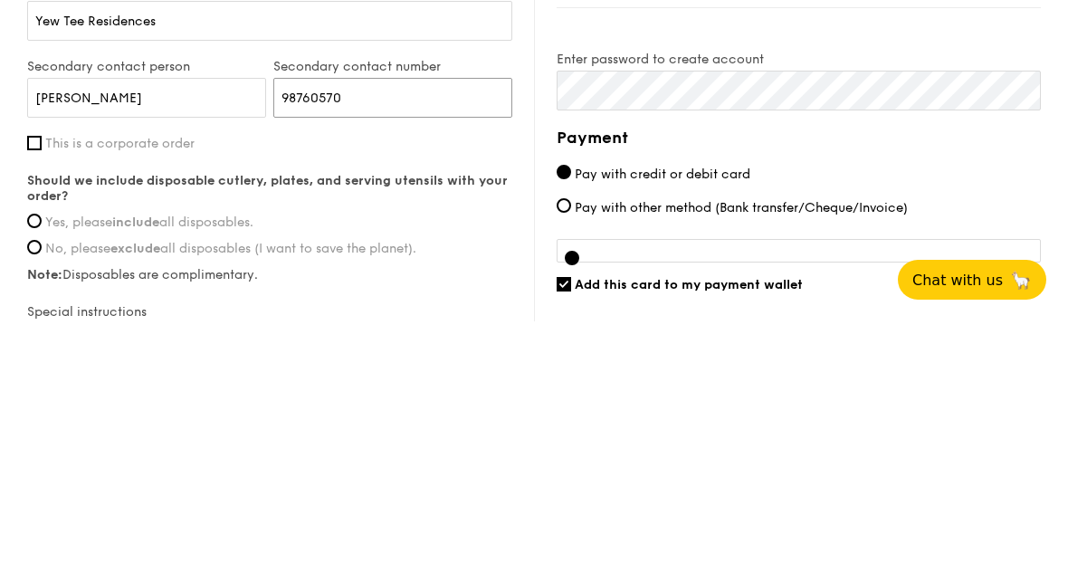
type input "98760570"
click at [36, 456] on input "Yes, please include all disposables." at bounding box center [34, 463] width 14 height 14
radio input "true"
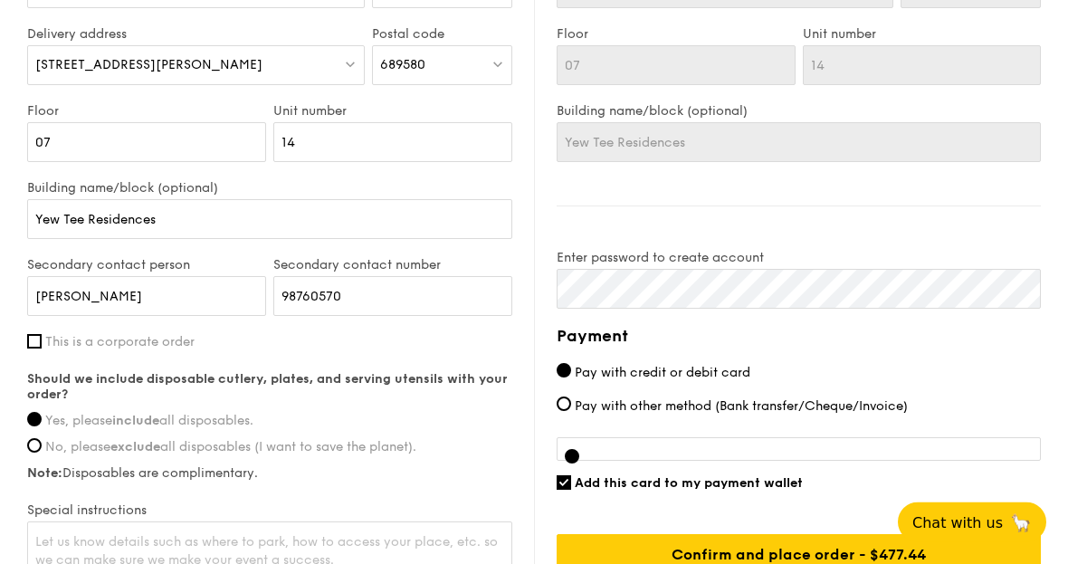
scroll to position [1180, 0]
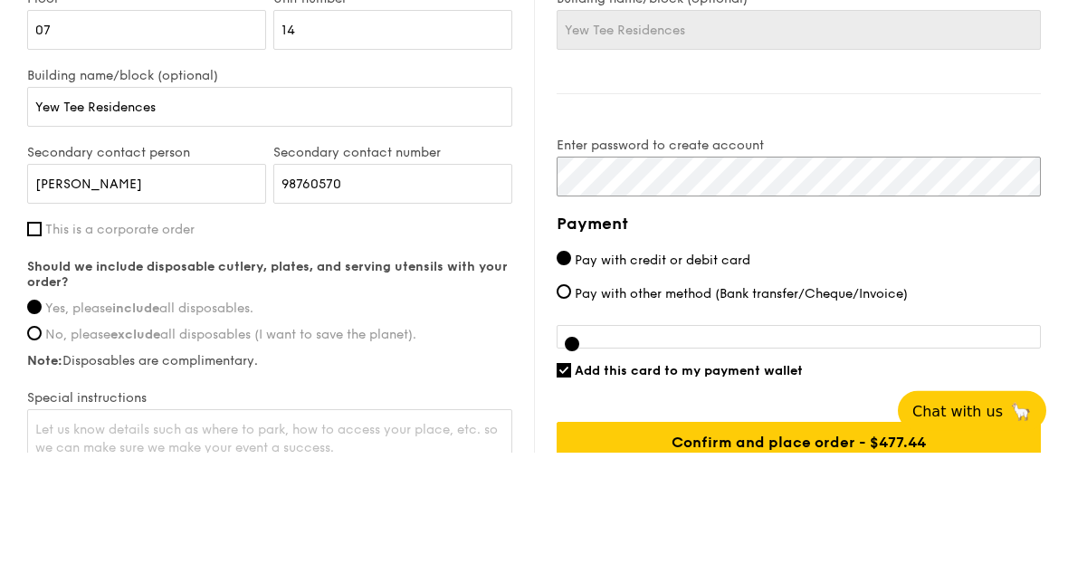
click input "submit" at bounding box center [0, 0] width 0 height 0
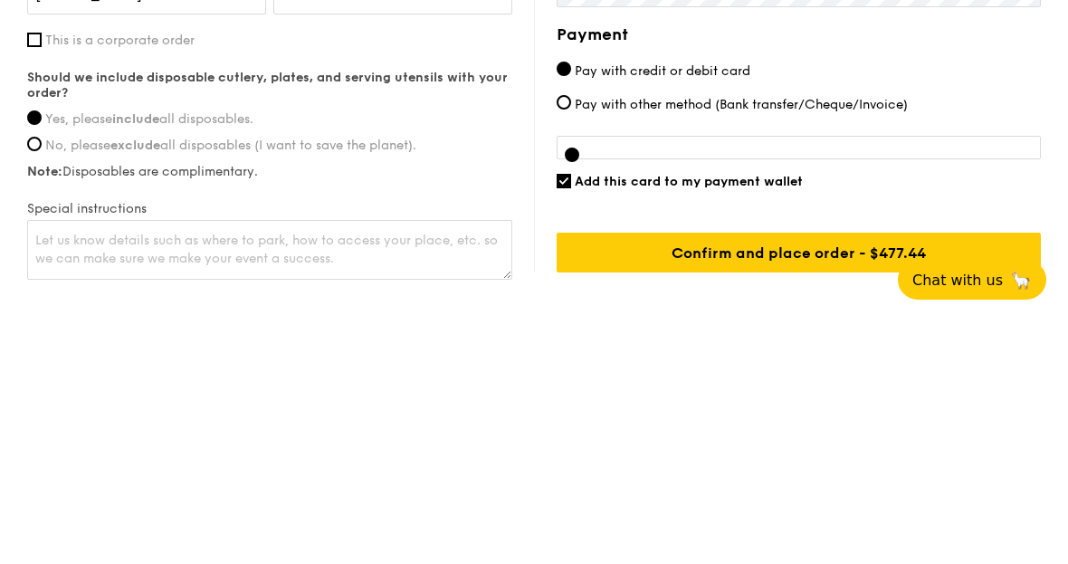
click at [838, 475] on input "Confirm and place order - $477.44" at bounding box center [799, 495] width 484 height 40
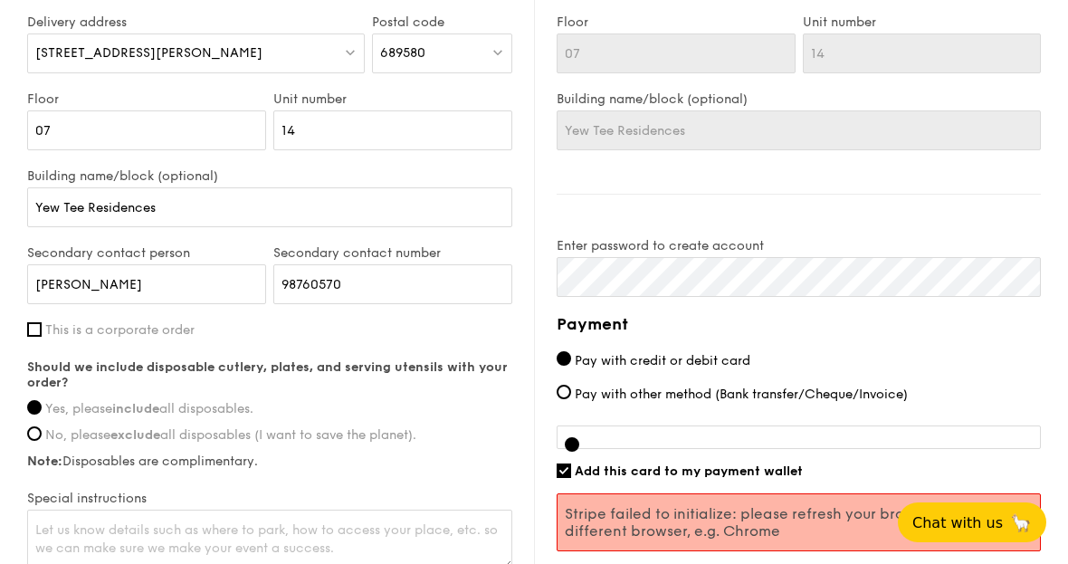
click at [831, 425] on div at bounding box center [799, 437] width 484 height 24
click at [694, 425] on div at bounding box center [799, 437] width 484 height 24
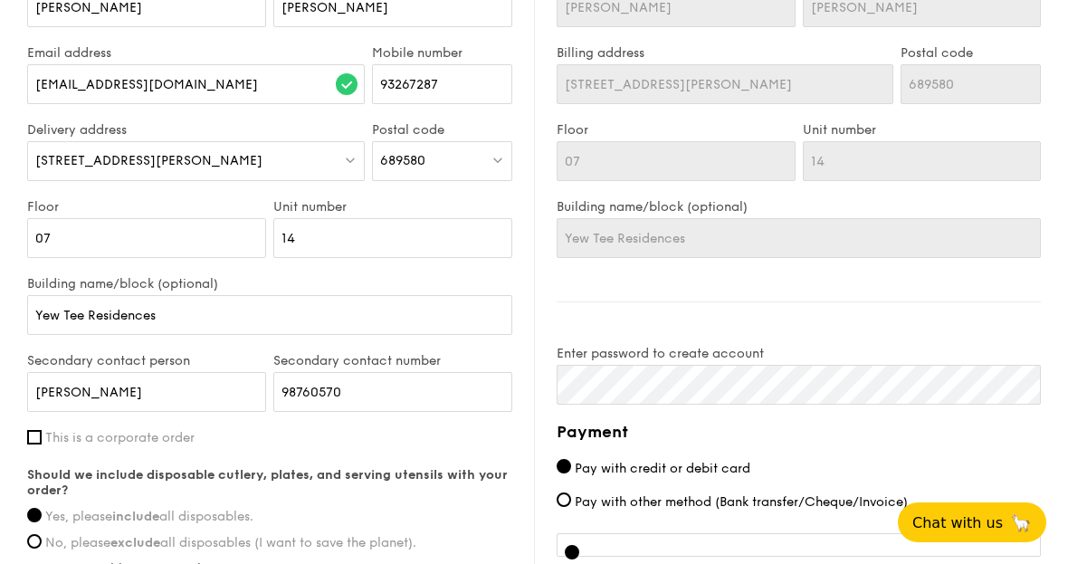
scroll to position [1225, 0]
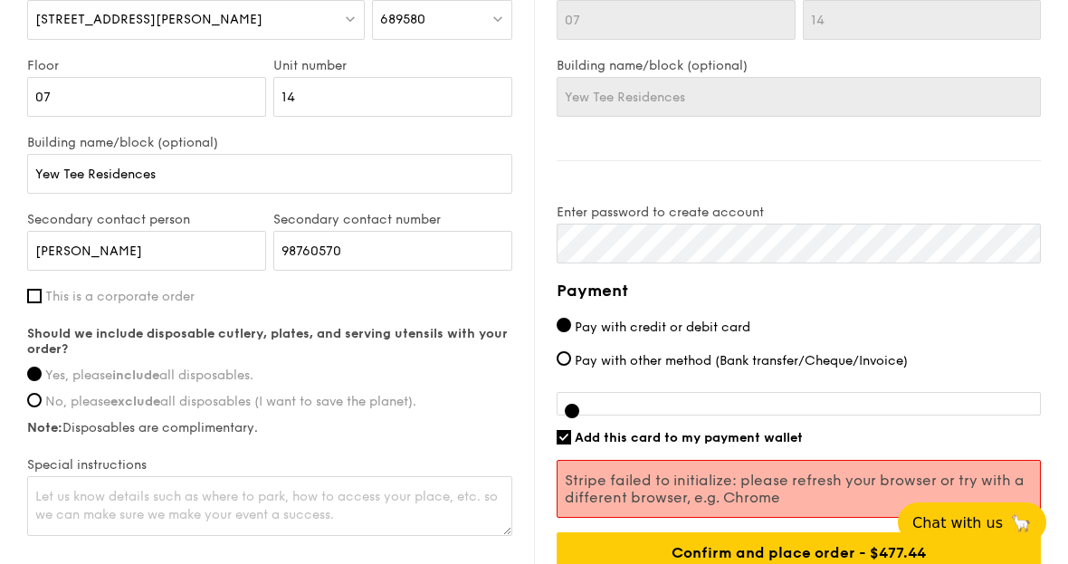
click at [689, 392] on div at bounding box center [799, 404] width 484 height 24
click at [664, 392] on div at bounding box center [799, 404] width 484 height 24
click at [800, 534] on input "Confirm and place order - $477.44" at bounding box center [799, 552] width 484 height 40
click at [567, 351] on input "Pay with other method (Bank transfer/Cheque/Invoice)" at bounding box center [564, 358] width 14 height 14
radio input "true"
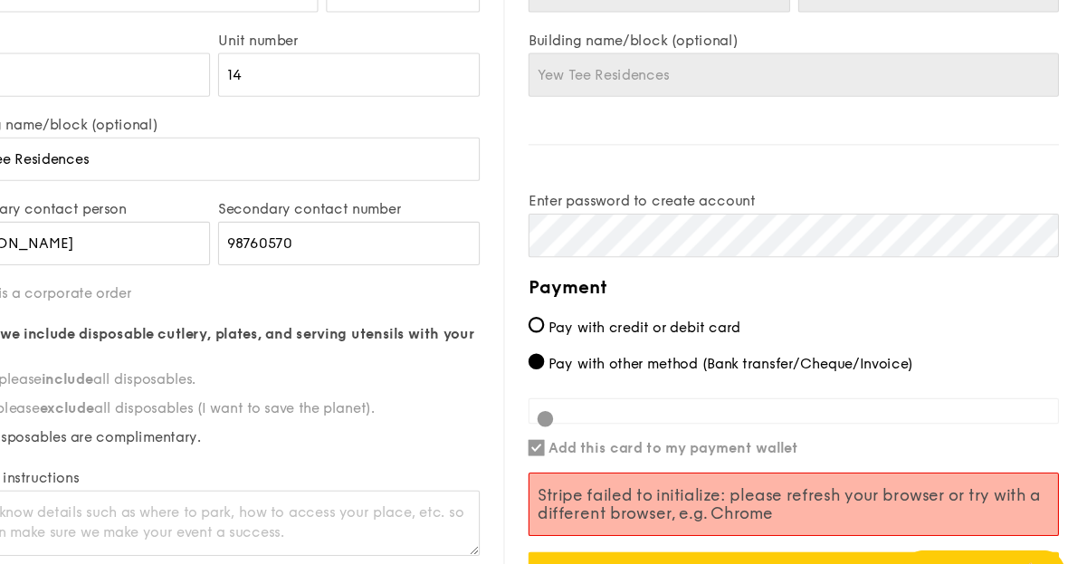
scroll to position [1286, 0]
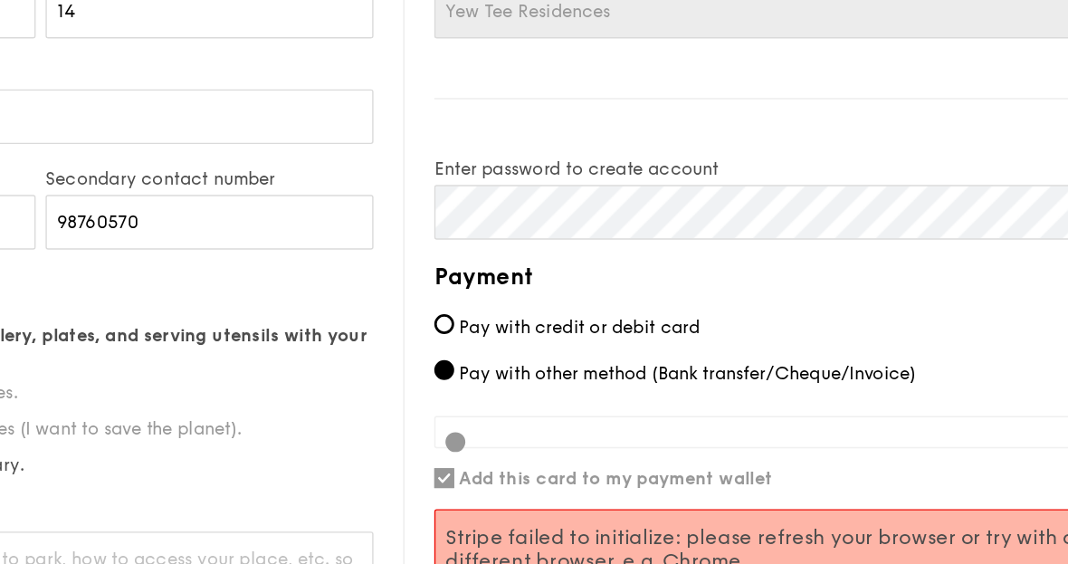
click at [557, 256] on input "Pay with credit or debit card" at bounding box center [564, 263] width 14 height 14
radio input "true"
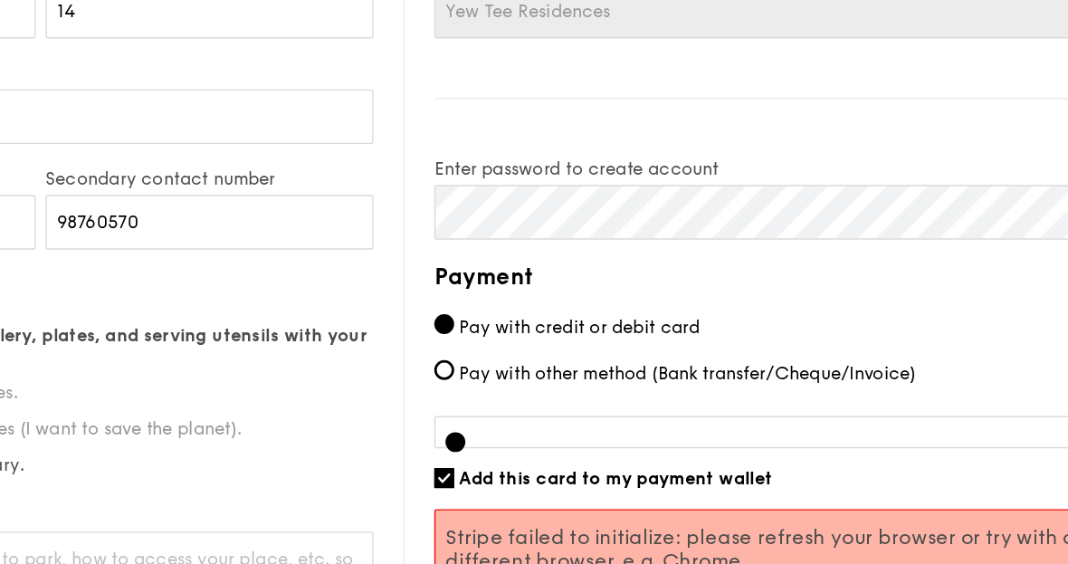
click at [557, 330] on div at bounding box center [799, 342] width 484 height 24
click at [575, 368] on span "Add this card to my payment wallet" at bounding box center [689, 375] width 228 height 15
click at [557, 368] on input "Add this card to my payment wallet" at bounding box center [564, 375] width 14 height 14
click at [557, 330] on div at bounding box center [799, 342] width 484 height 24
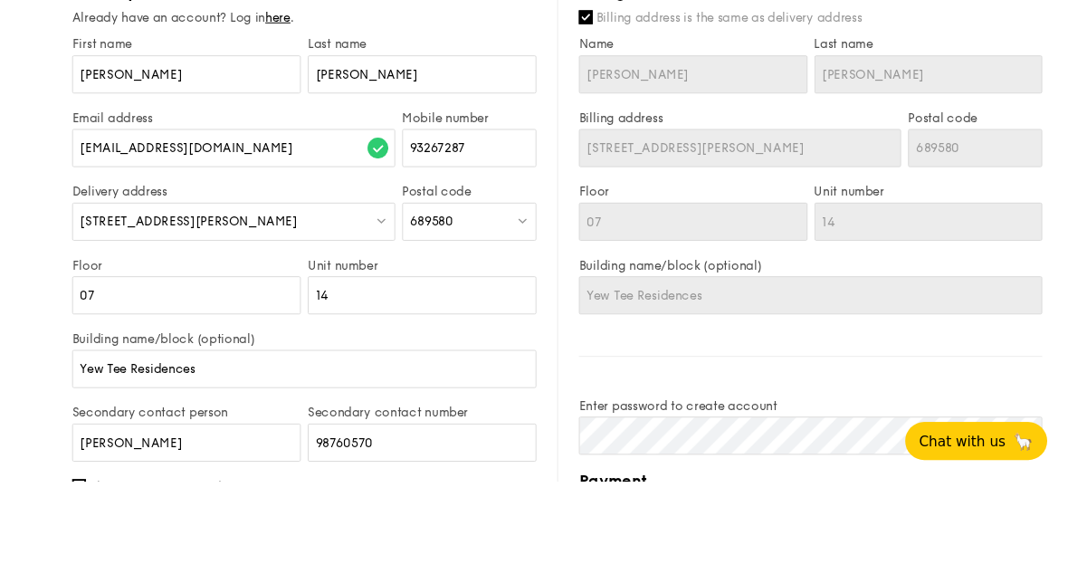
scroll to position [1013, 0]
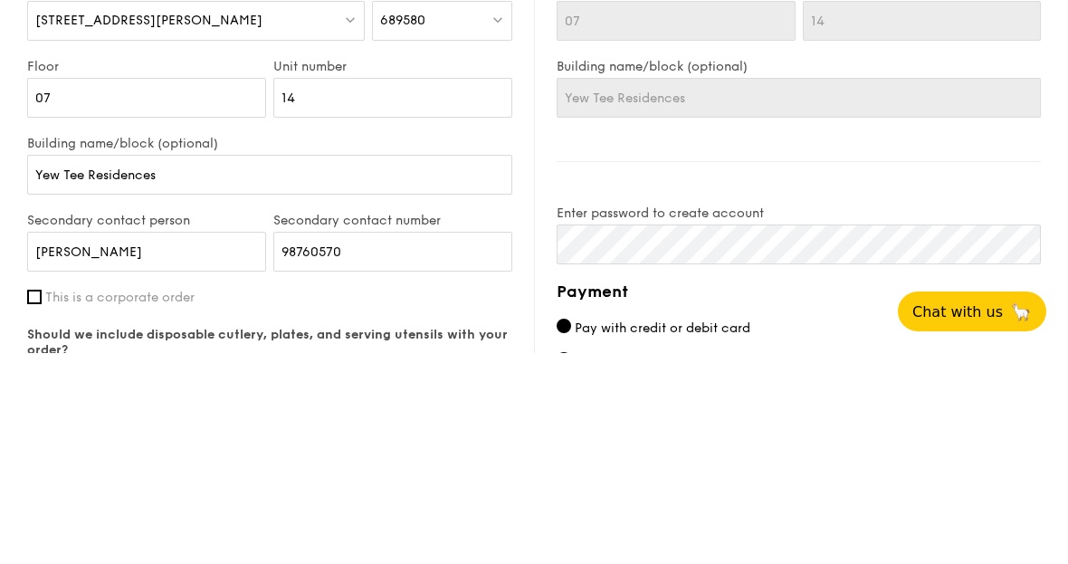
checkbox input "true"
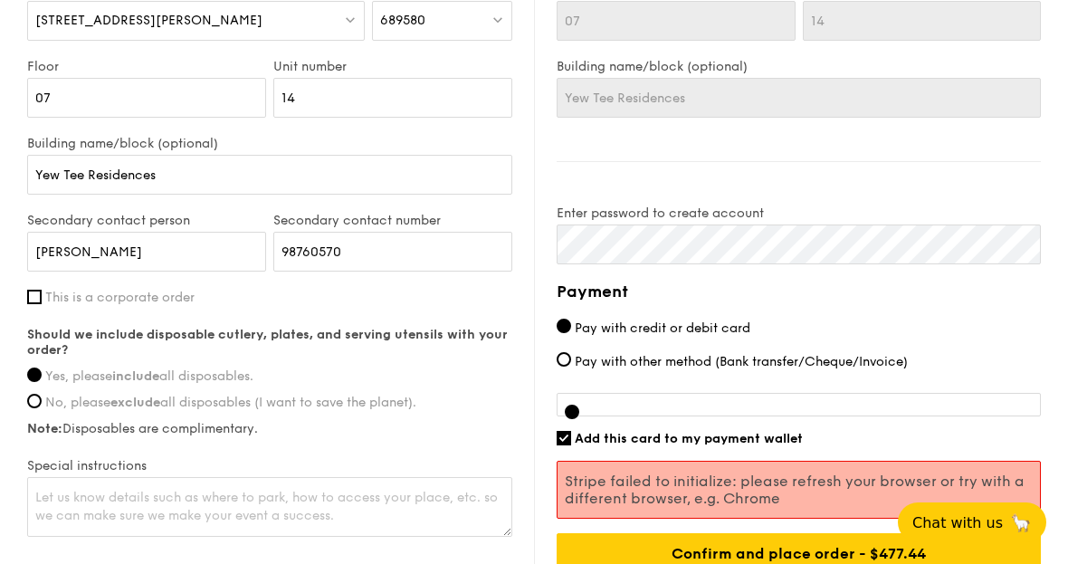
click at [626, 393] on div at bounding box center [799, 405] width 484 height 24
click at [576, 405] on div at bounding box center [572, 412] width 14 height 14
click at [753, 394] on div at bounding box center [799, 405] width 484 height 24
click at [753, 401] on div at bounding box center [799, 405] width 484 height 24
click at [744, 400] on div at bounding box center [799, 405] width 484 height 24
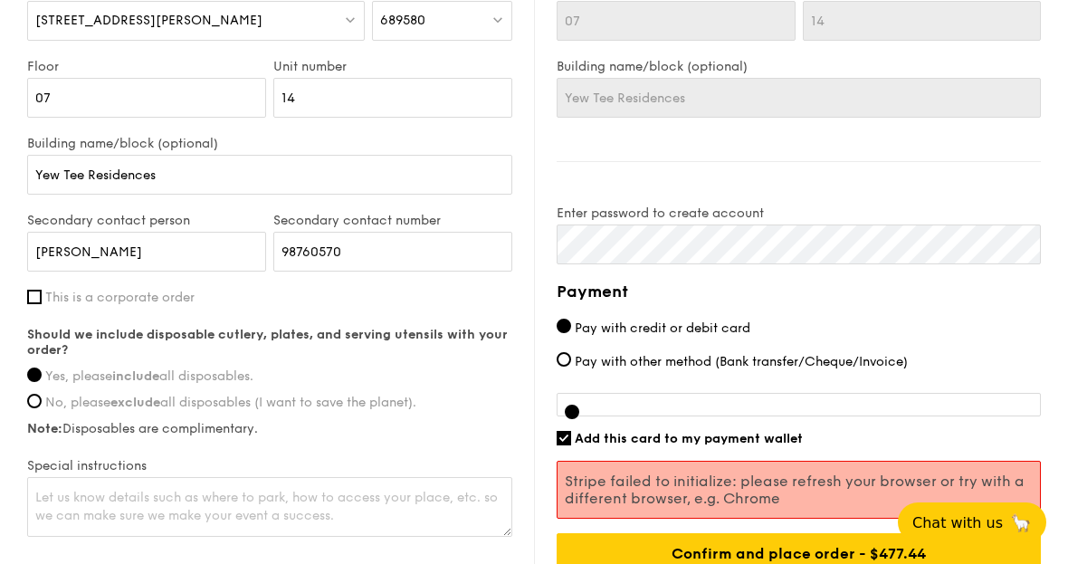
click at [761, 401] on div at bounding box center [799, 405] width 484 height 24
click at [766, 398] on div at bounding box center [799, 405] width 484 height 24
click at [776, 400] on div at bounding box center [799, 405] width 484 height 24
click at [785, 399] on div at bounding box center [799, 405] width 484 height 24
click at [801, 398] on div at bounding box center [799, 405] width 484 height 24
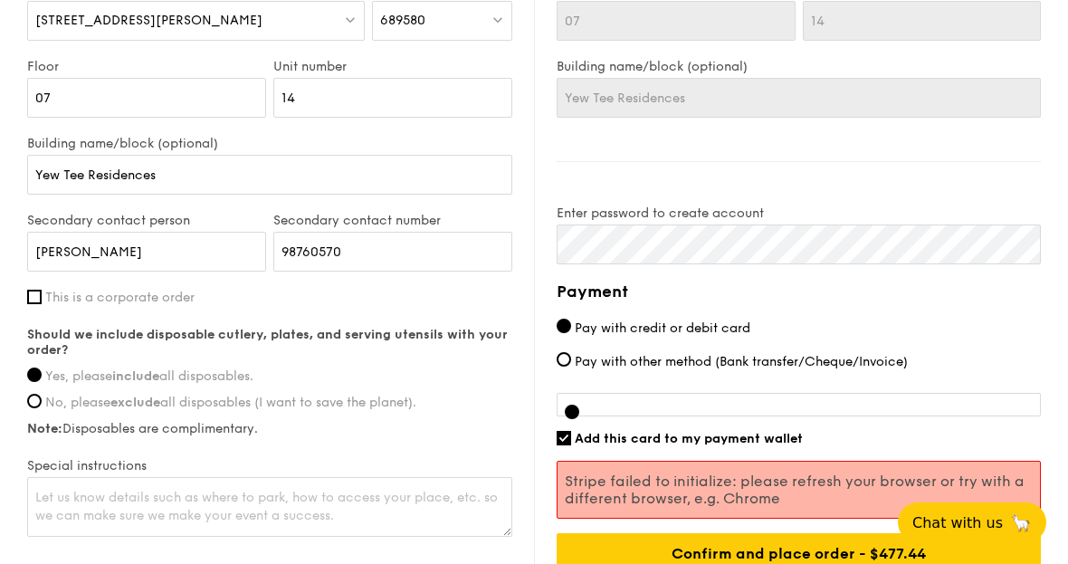
click at [846, 394] on div at bounding box center [799, 405] width 484 height 24
